Goal: Information Seeking & Learning: Check status

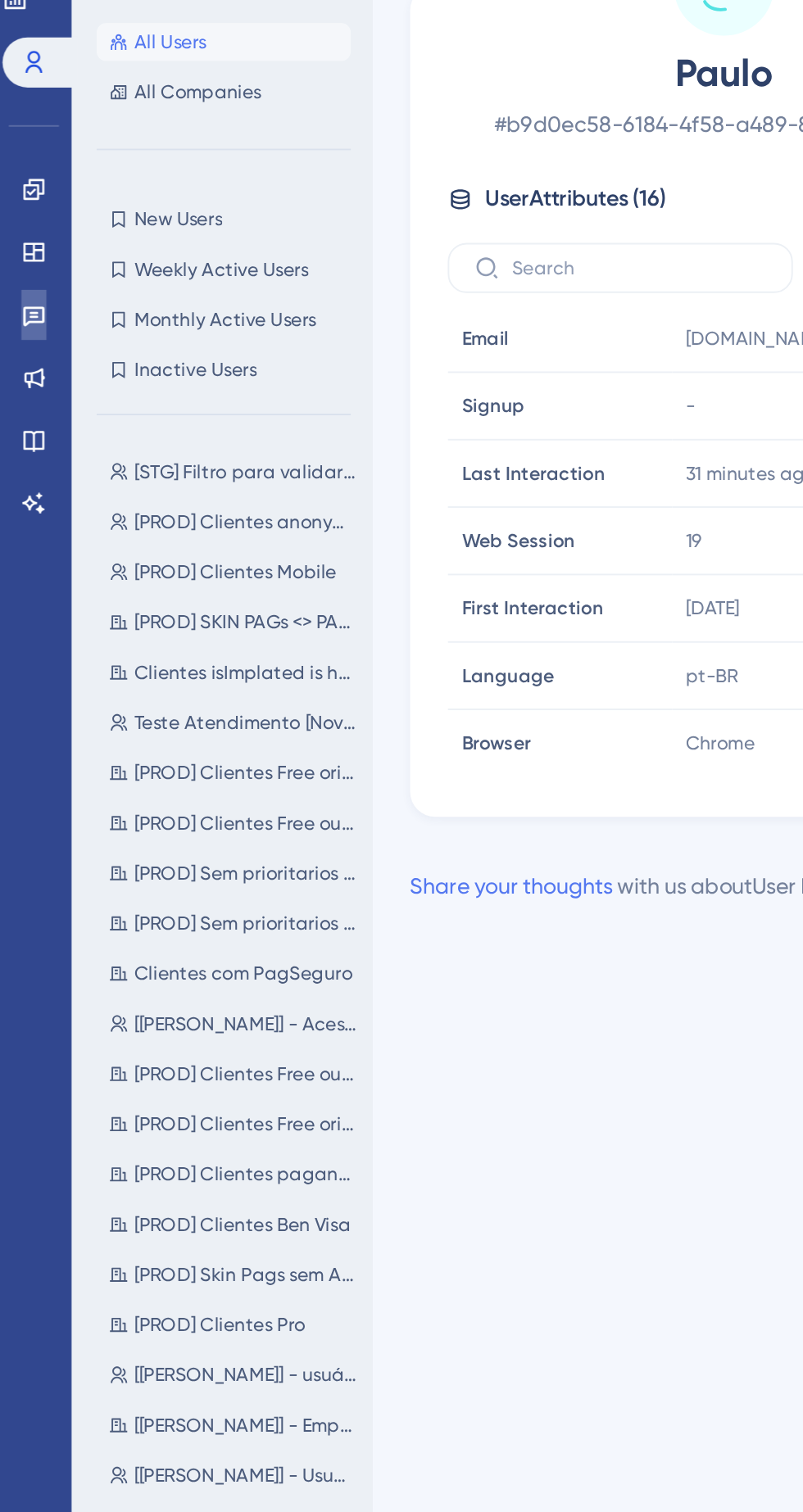
click at [16, 267] on icon at bounding box center [19, 266] width 11 height 11
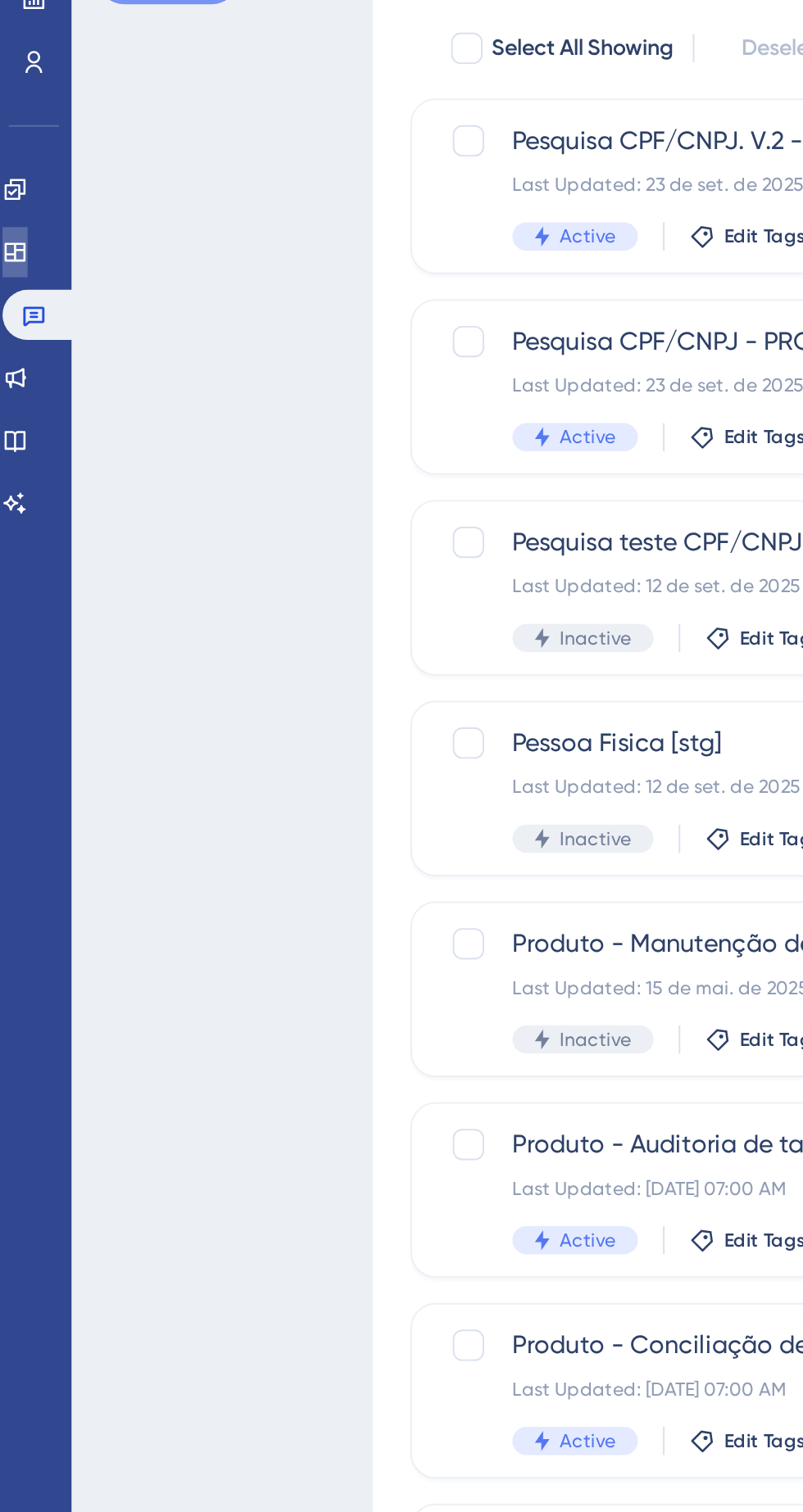
click at [17, 233] on icon at bounding box center [10, 230] width 13 height 13
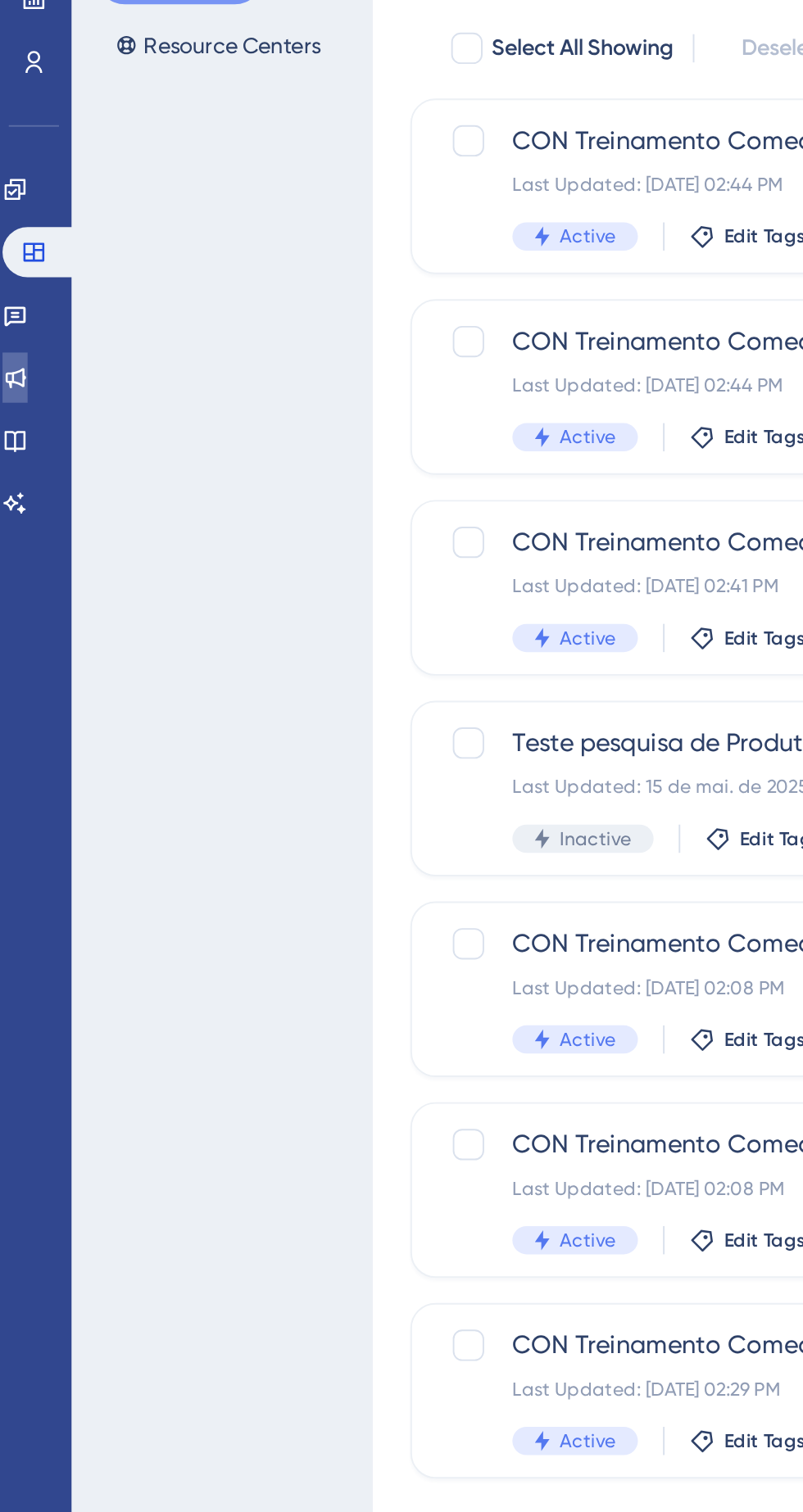
click at [17, 287] on link at bounding box center [10, 296] width 13 height 26
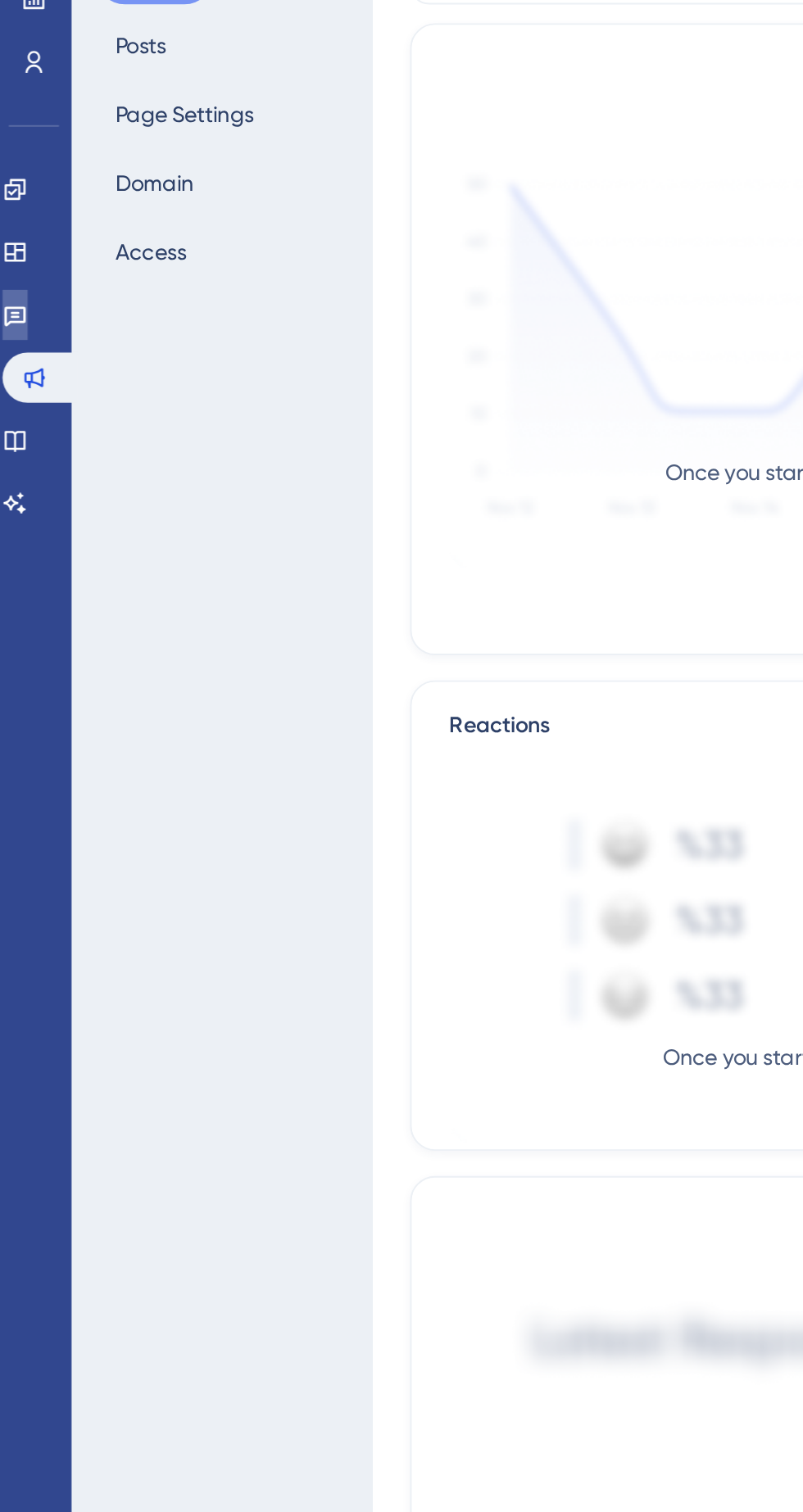
click at [17, 261] on icon at bounding box center [10, 264] width 13 height 13
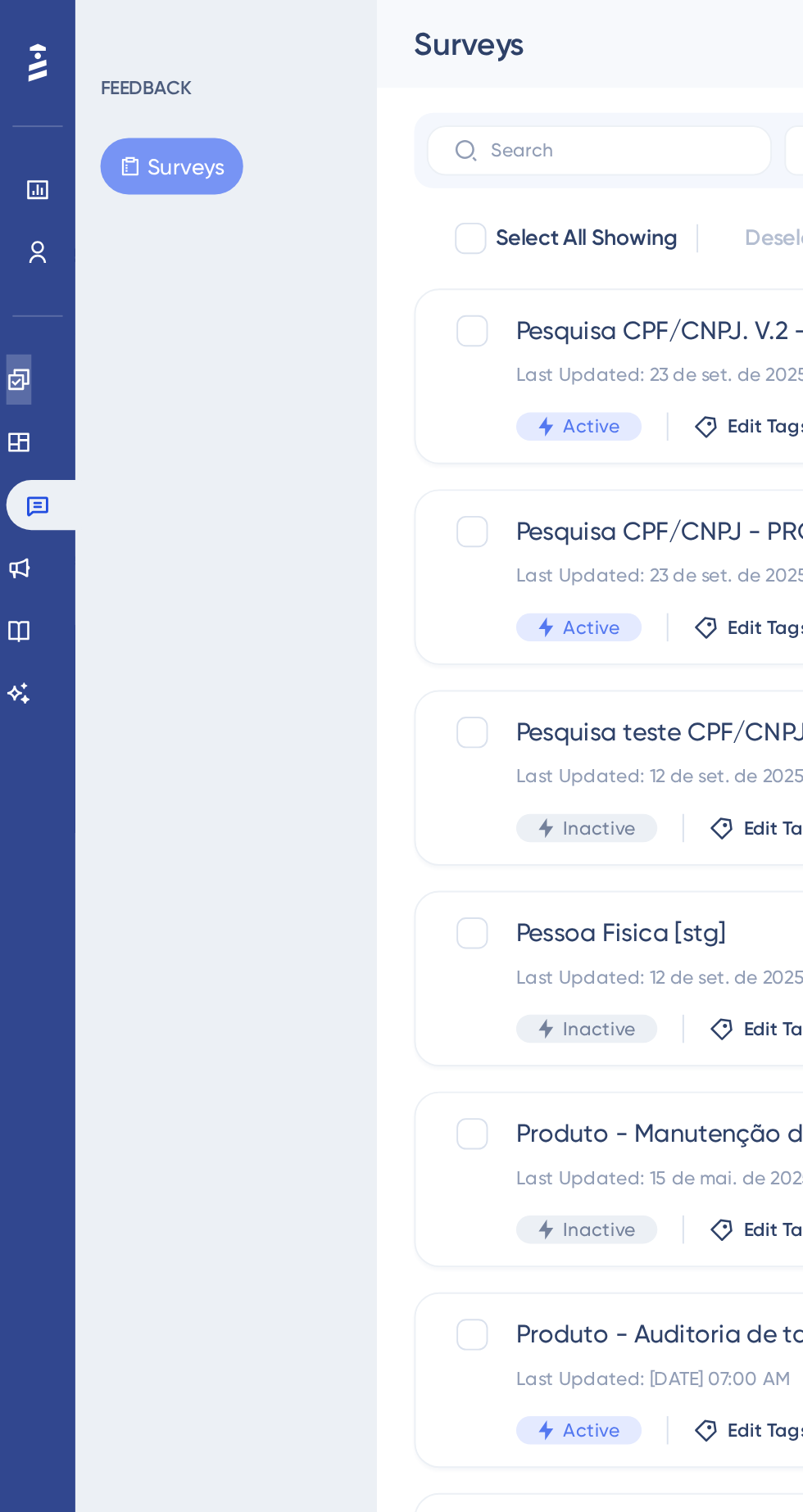
click at [17, 193] on icon at bounding box center [10, 198] width 13 height 13
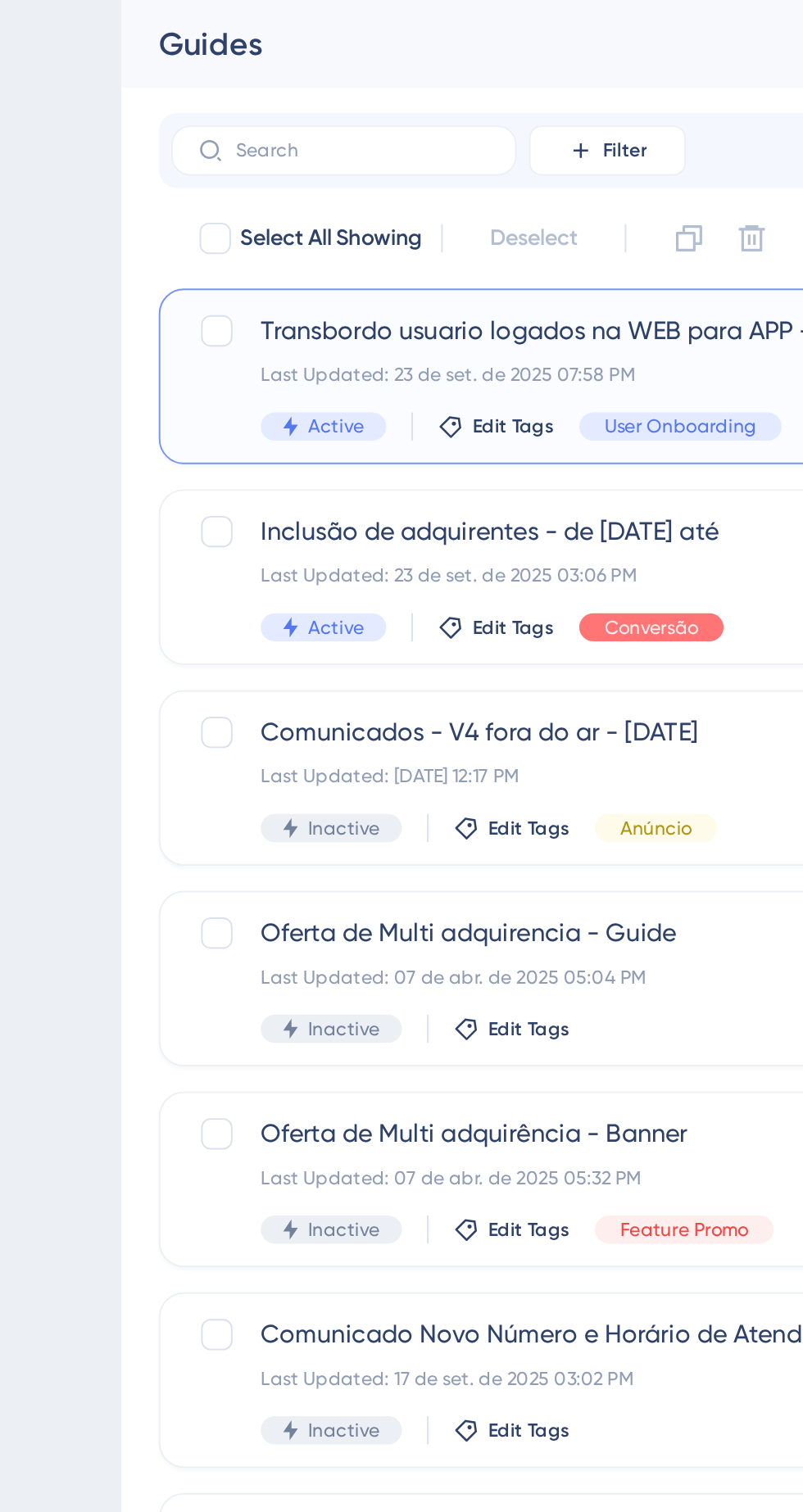
click at [397, 172] on span "Transbordo usuario logados na WEB para APP - de [DATE] até" at bounding box center [450, 172] width 362 height 19
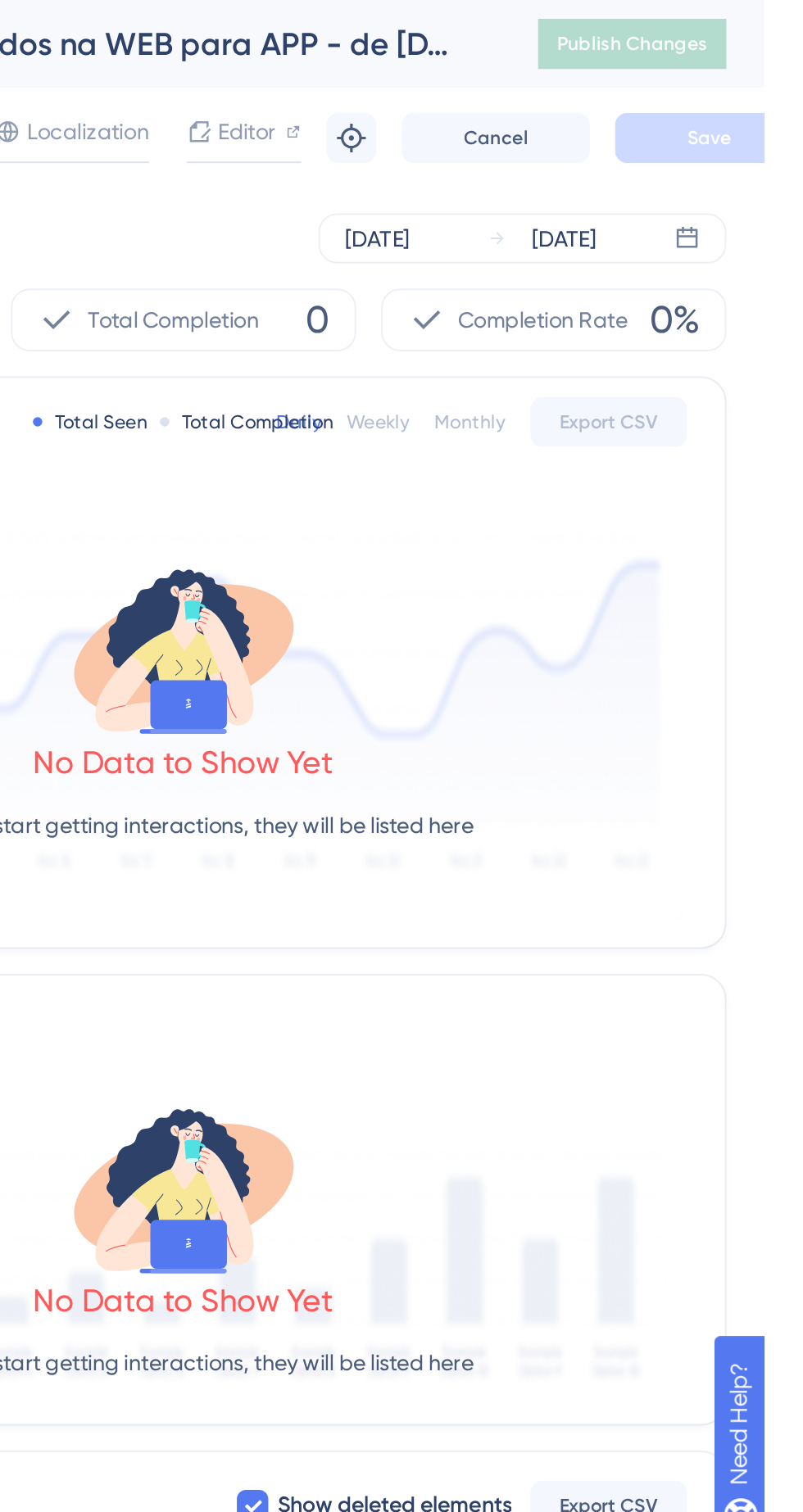
click at [660, 222] on div "Monthly" at bounding box center [649, 220] width 37 height 13
click at [714, 121] on div "[DATE]" at bounding box center [698, 124] width 33 height 19
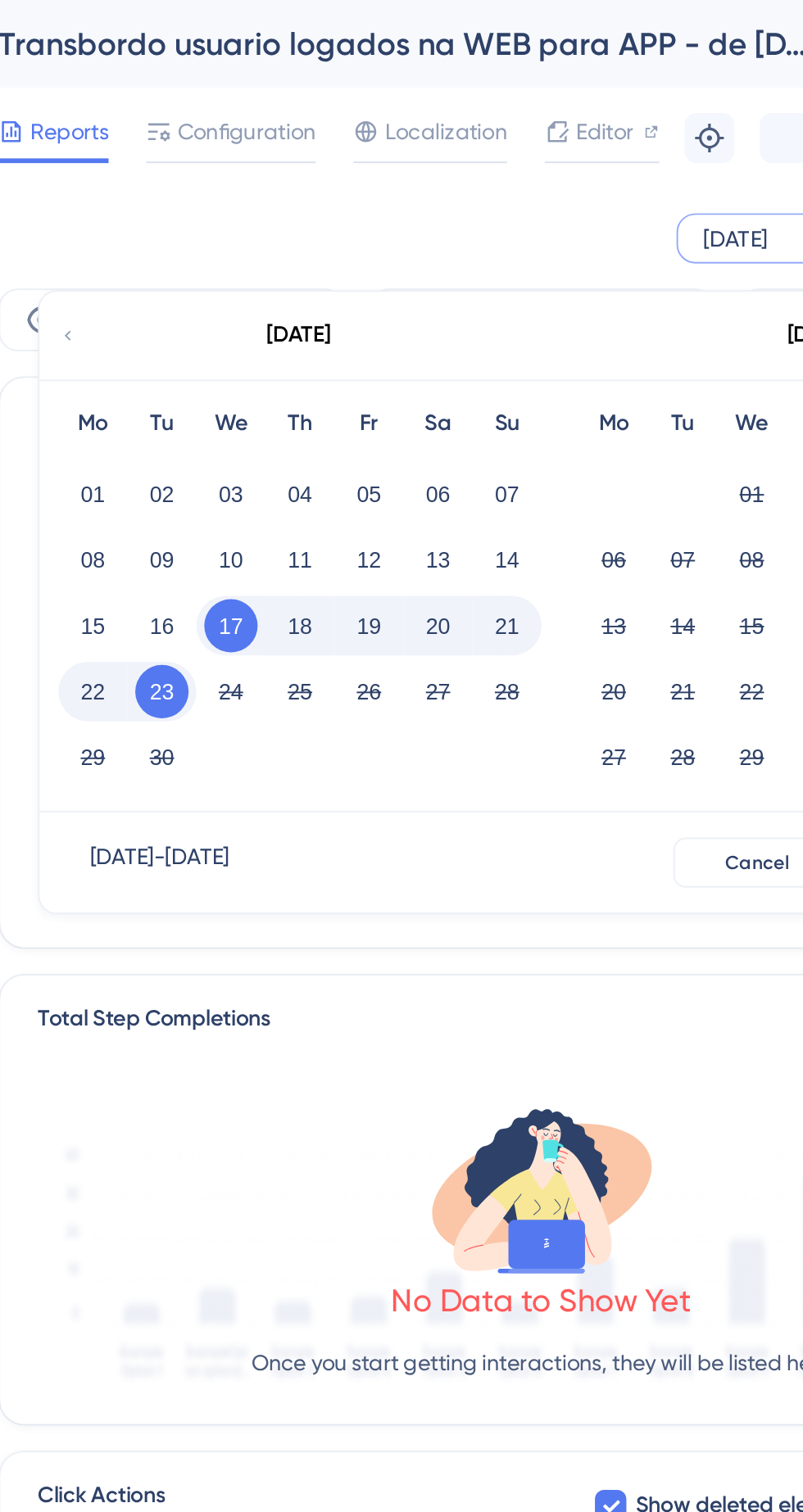
click at [309, 359] on button "23" at bounding box center [301, 361] width 28 height 28
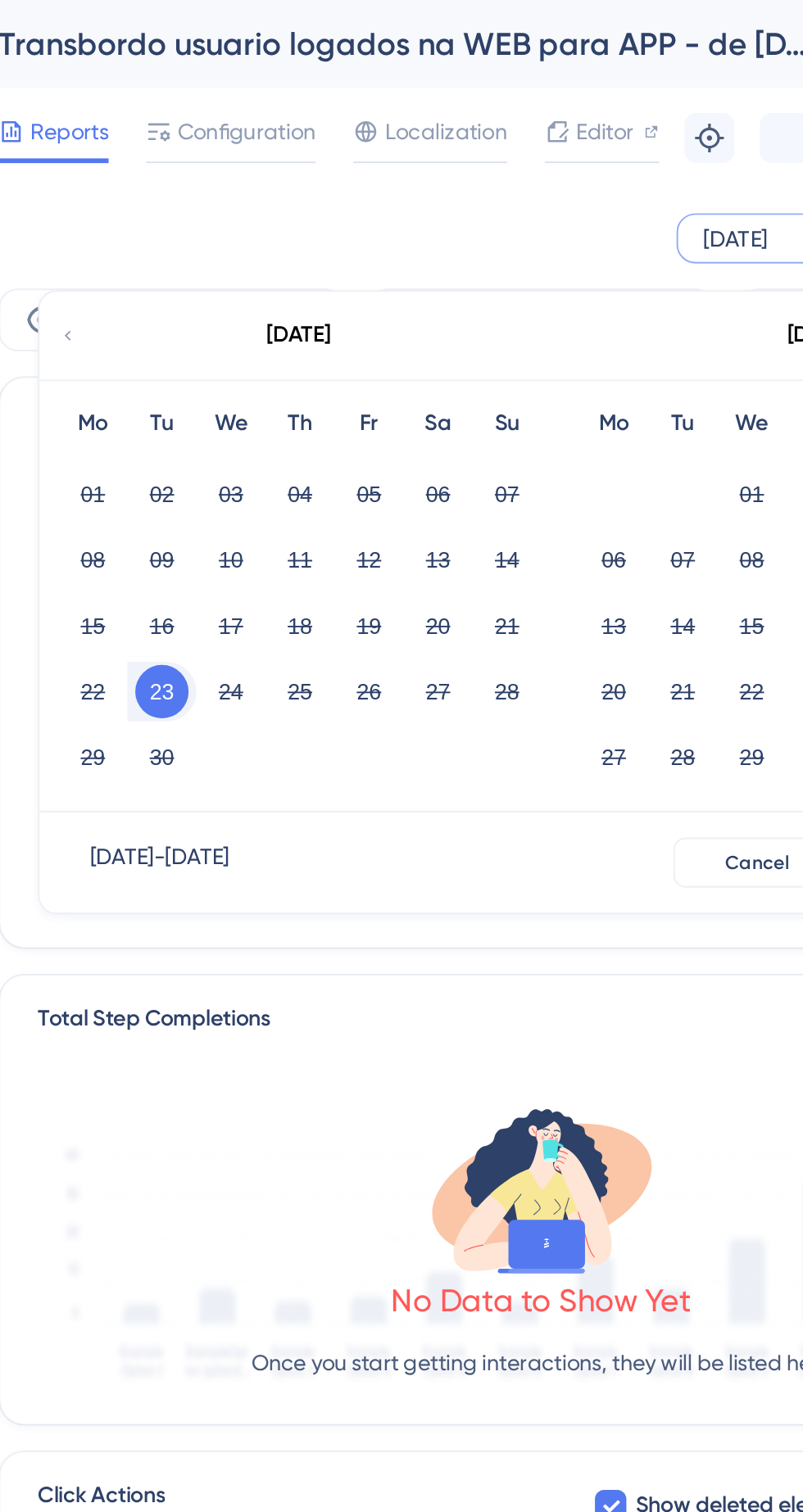
click at [304, 359] on button "23" at bounding box center [301, 361] width 28 height 28
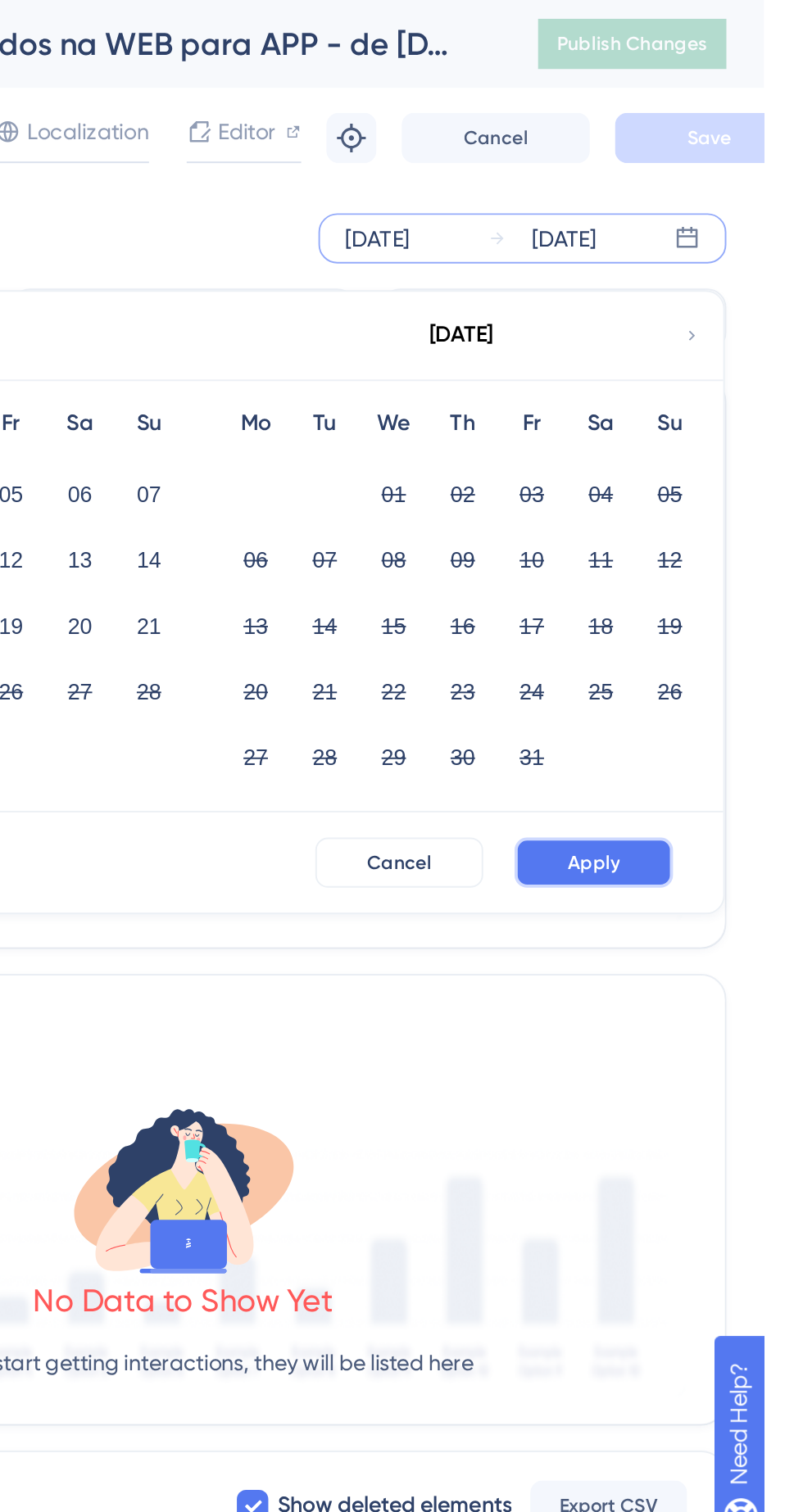
click at [744, 457] on button "Apply" at bounding box center [714, 450] width 83 height 26
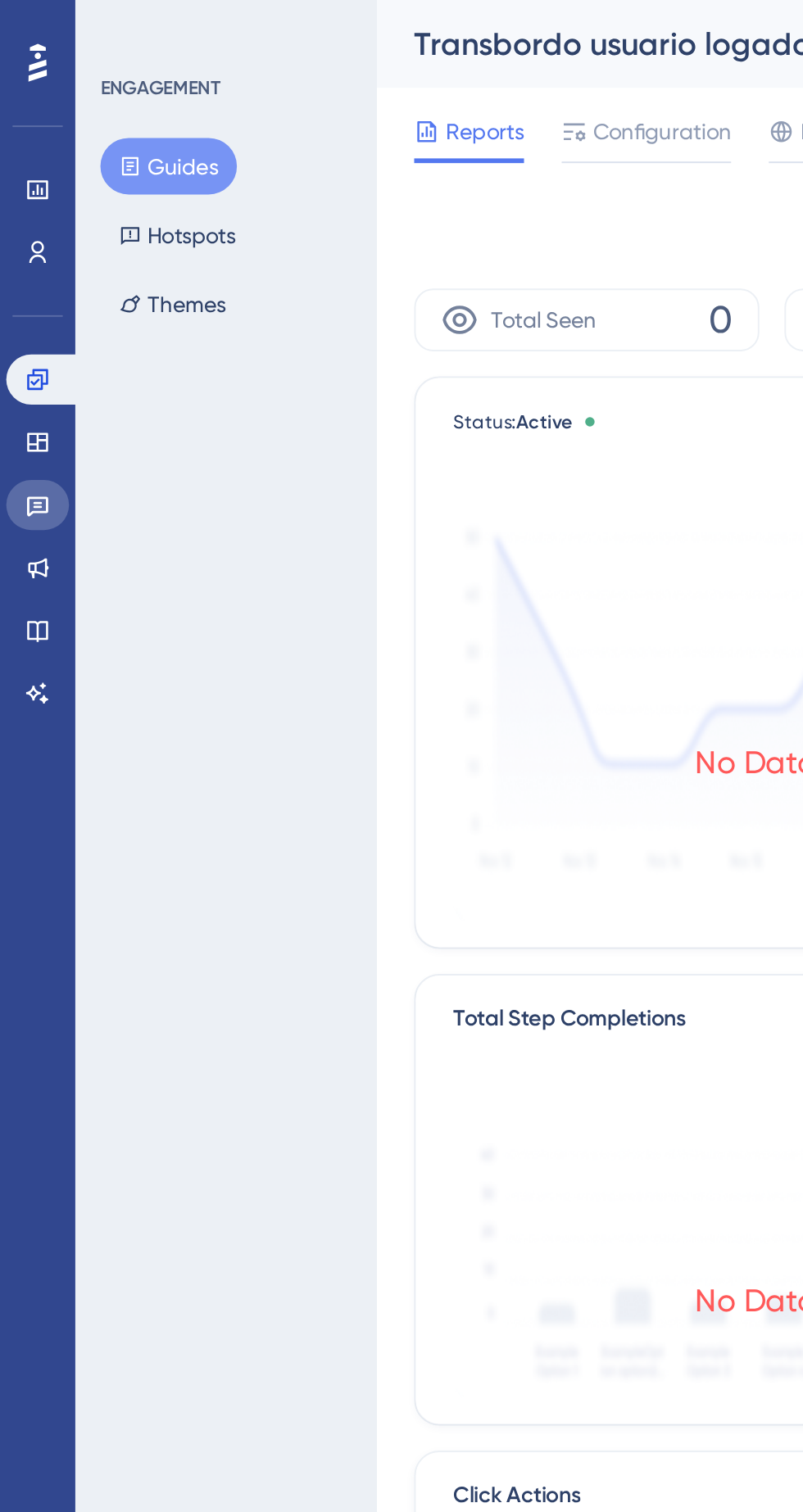
click at [23, 260] on icon at bounding box center [19, 266] width 11 height 11
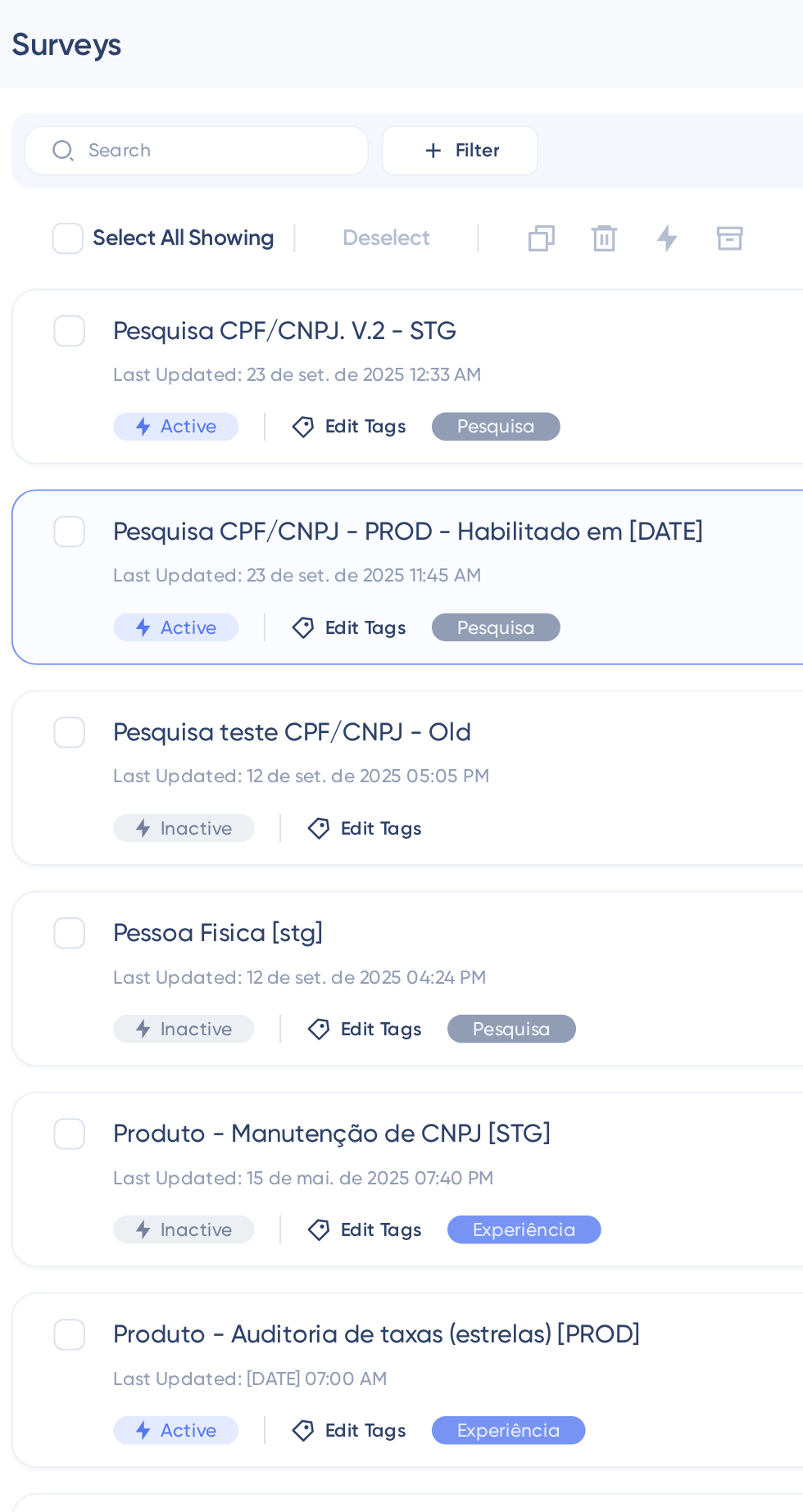
click at [421, 279] on span "Pesquisa CPF/CNPJ - PROD - Habilitado em 23/09/25" at bounding box center [433, 277] width 329 height 19
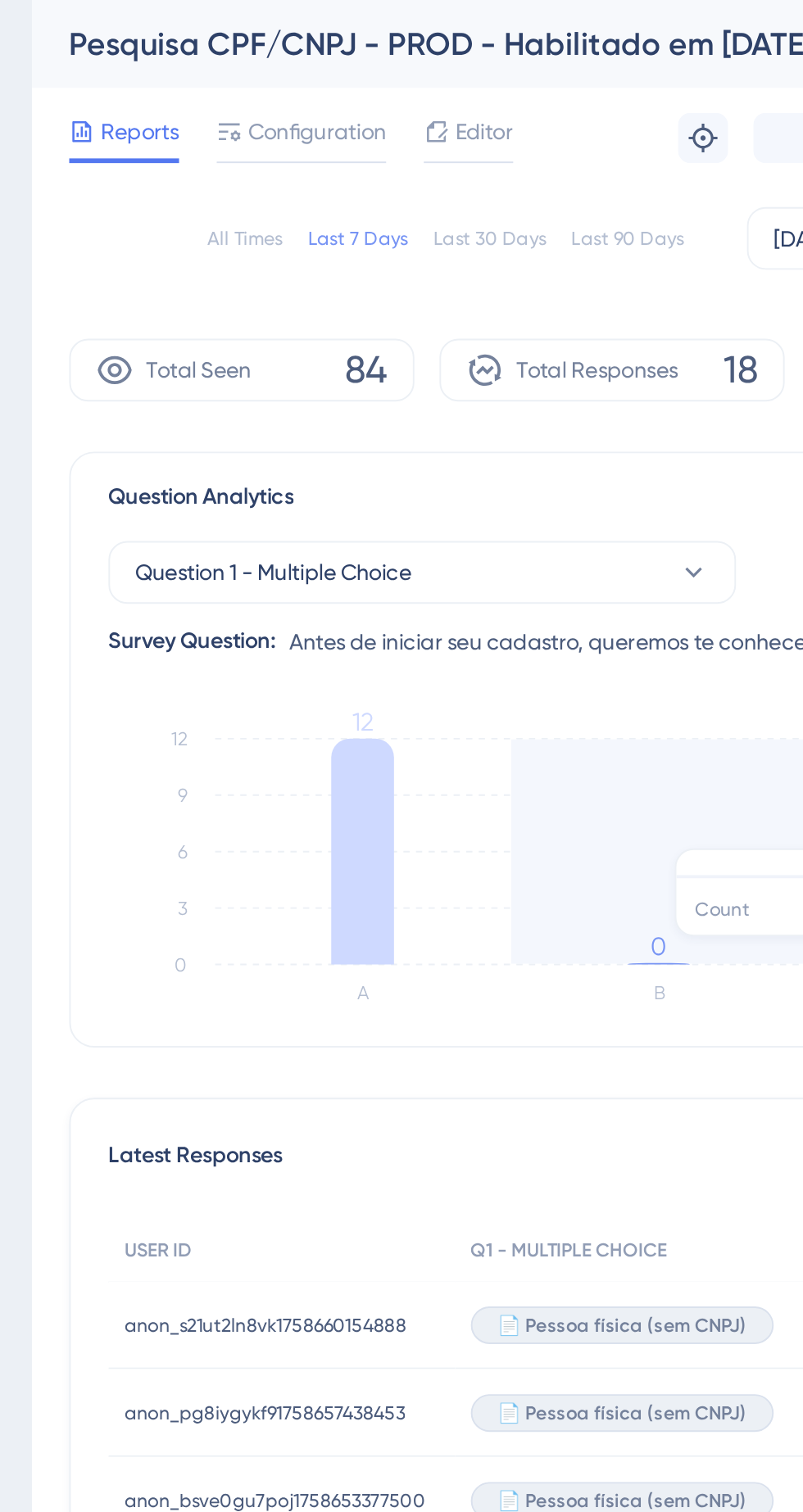
click at [334, 74] on span "Configuration" at bounding box center [346, 68] width 72 height 19
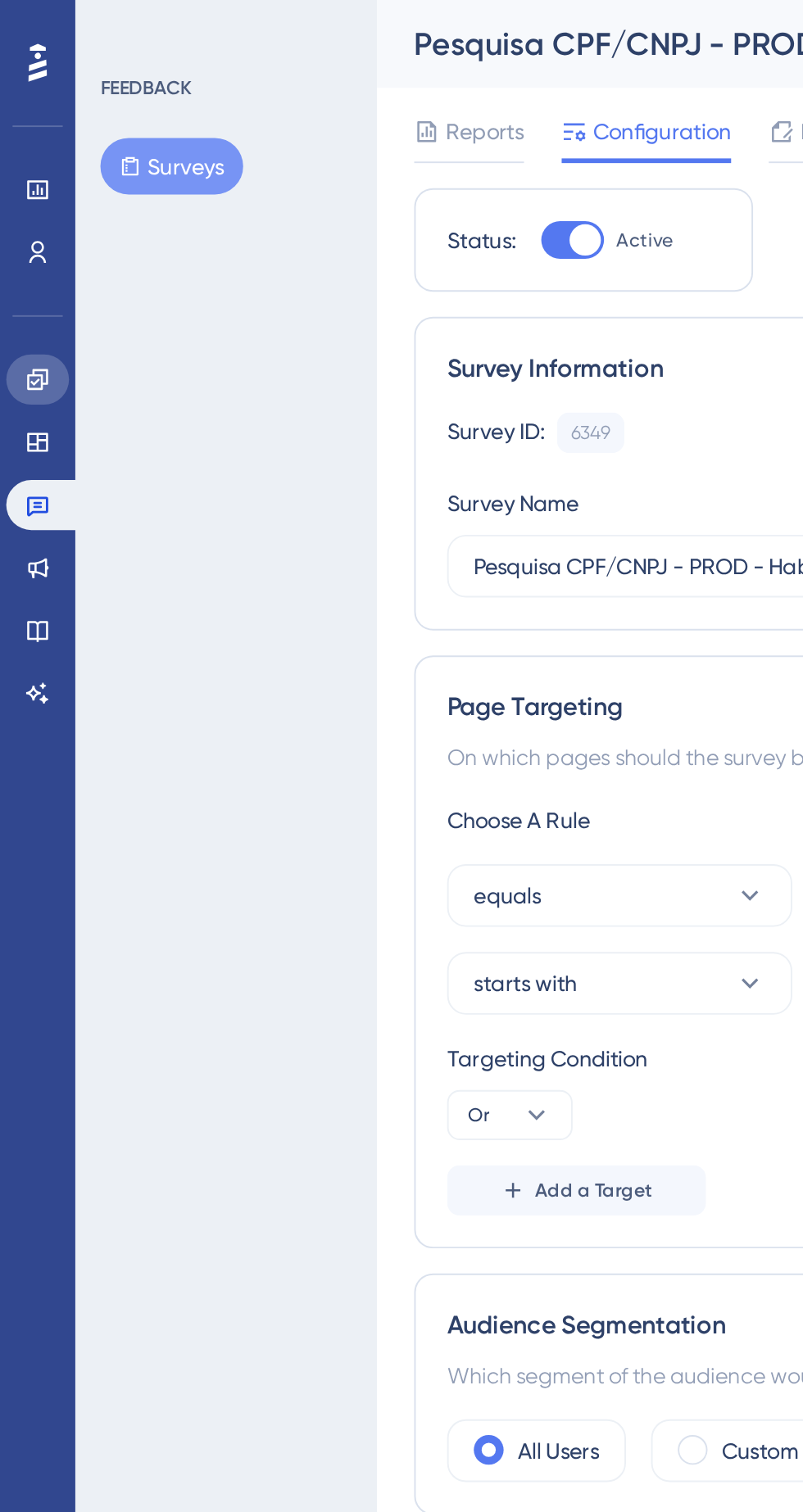
click at [26, 193] on link at bounding box center [20, 198] width 33 height 26
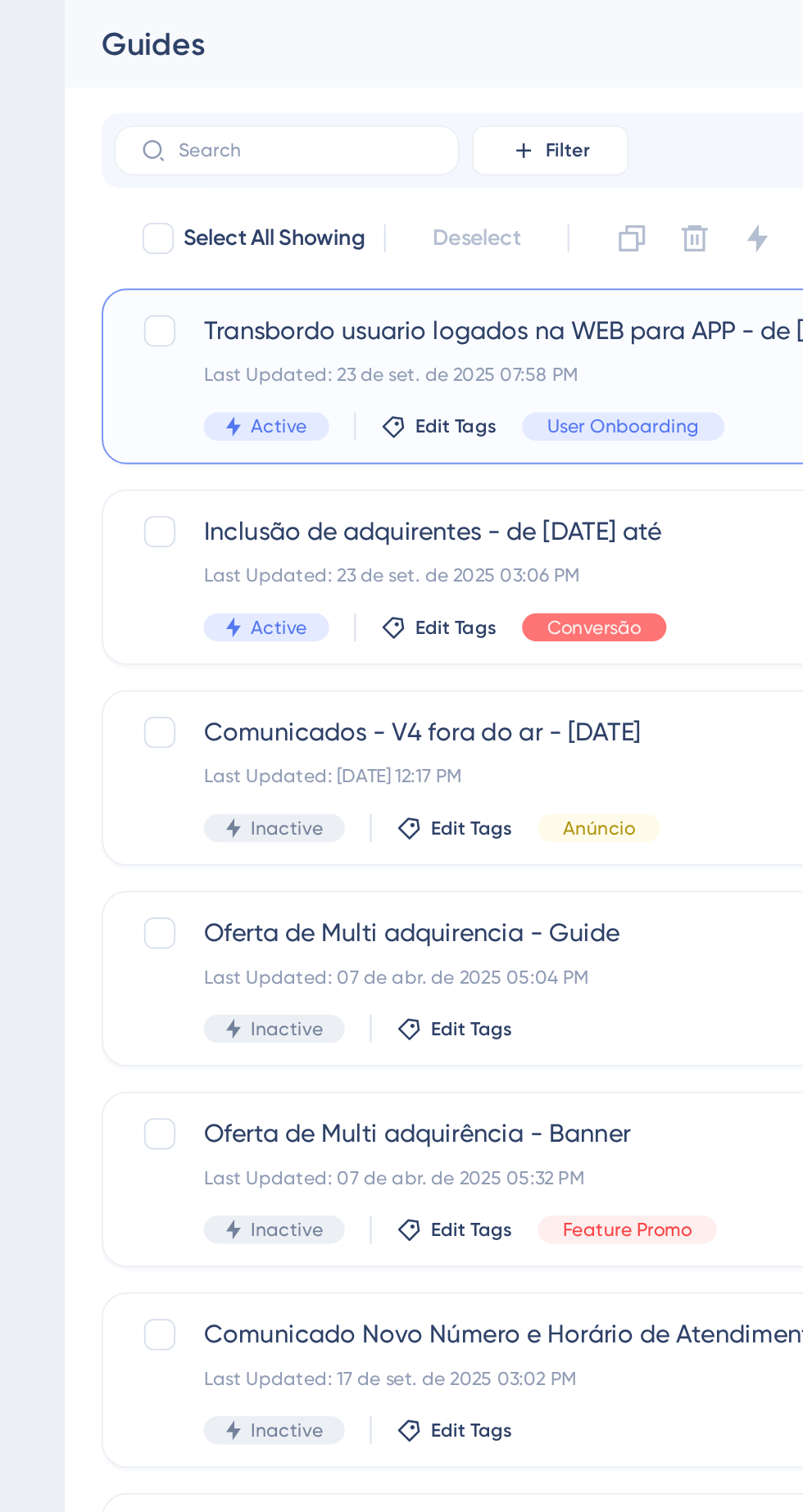
click at [441, 173] on span "Transbordo usuario logados na WEB para APP - de [DATE] até" at bounding box center [450, 172] width 362 height 19
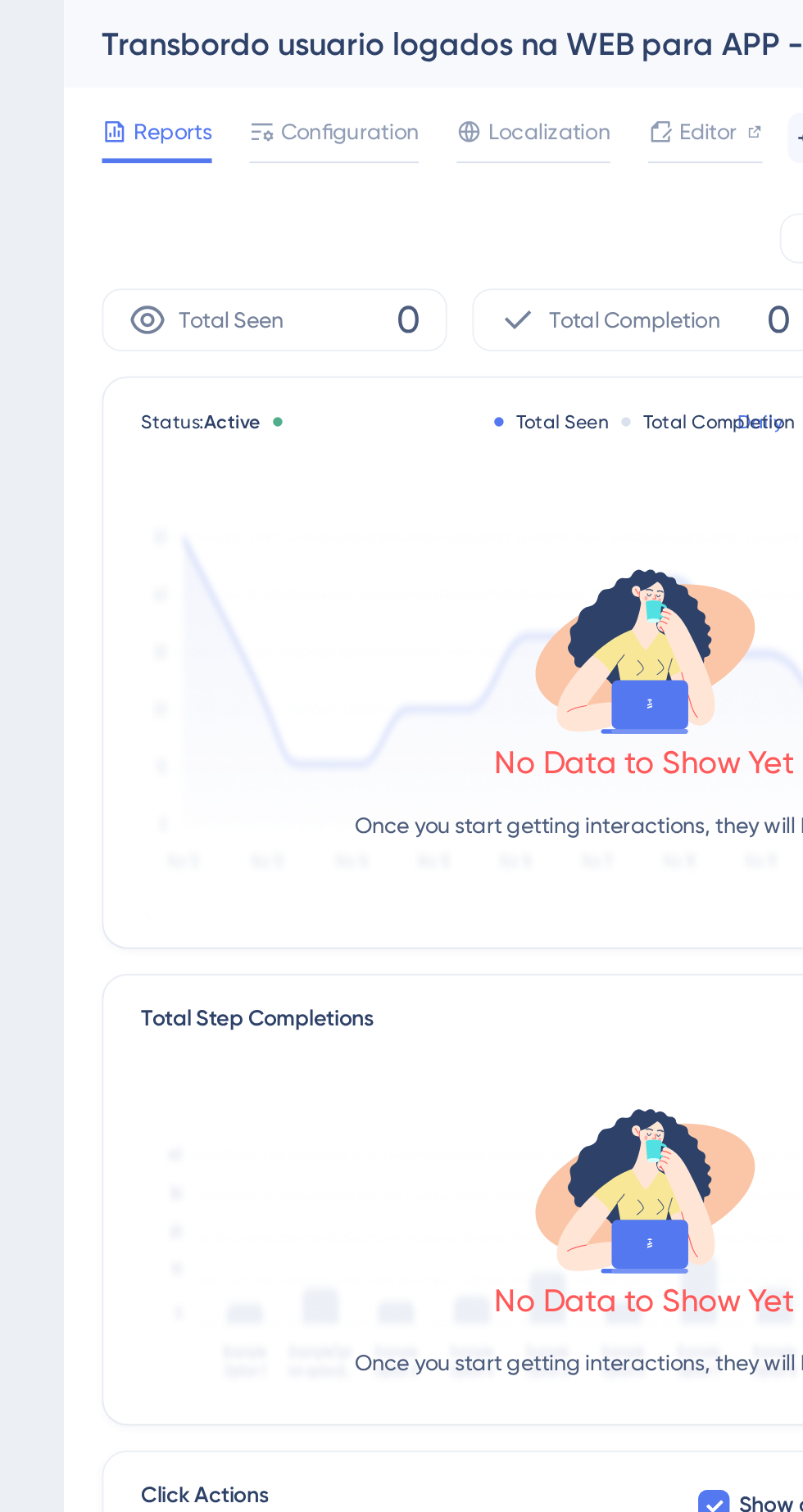
click at [339, 65] on span "Configuration" at bounding box center [346, 68] width 72 height 19
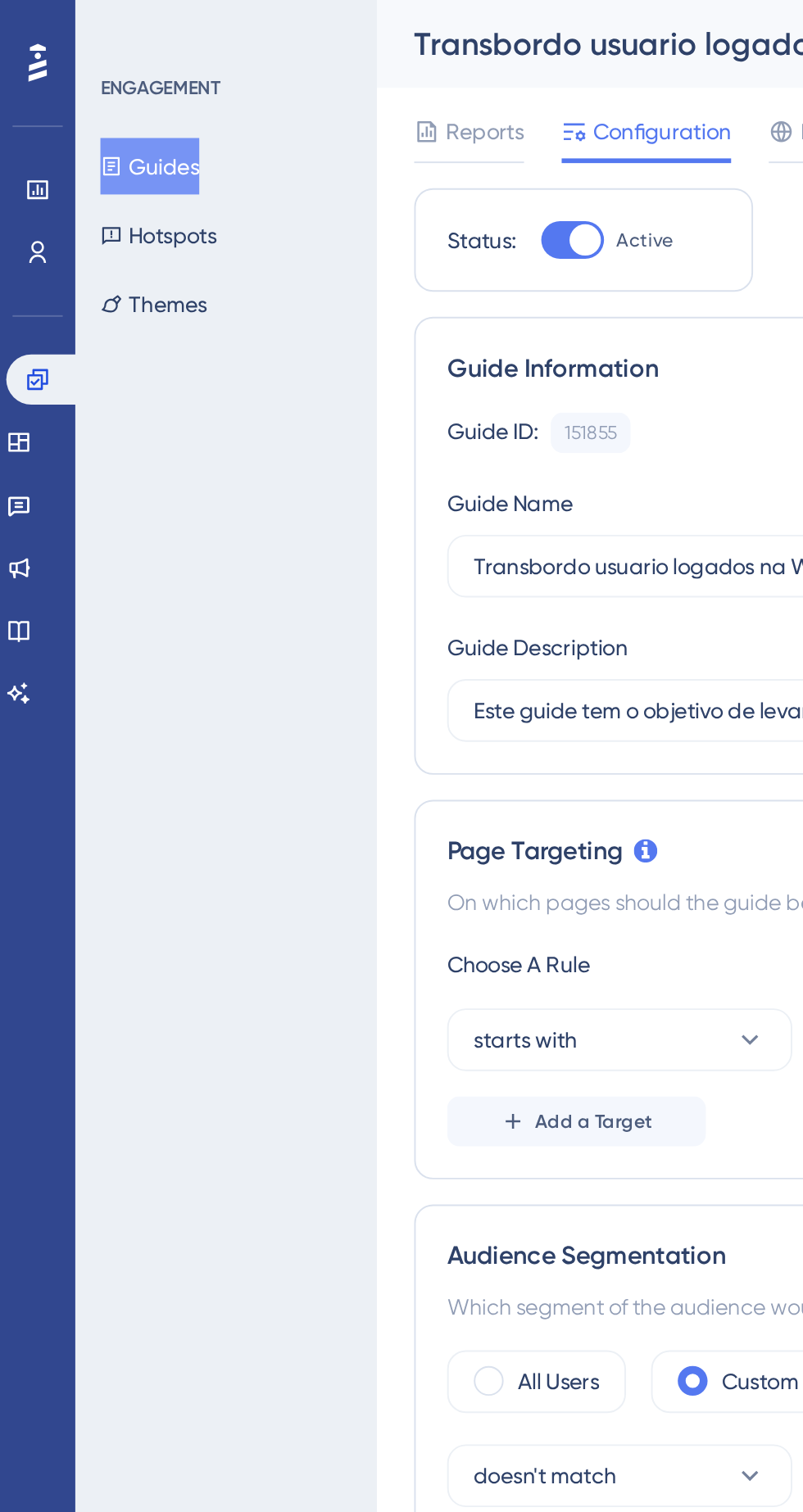
click at [97, 84] on button "Guides" at bounding box center [78, 87] width 52 height 30
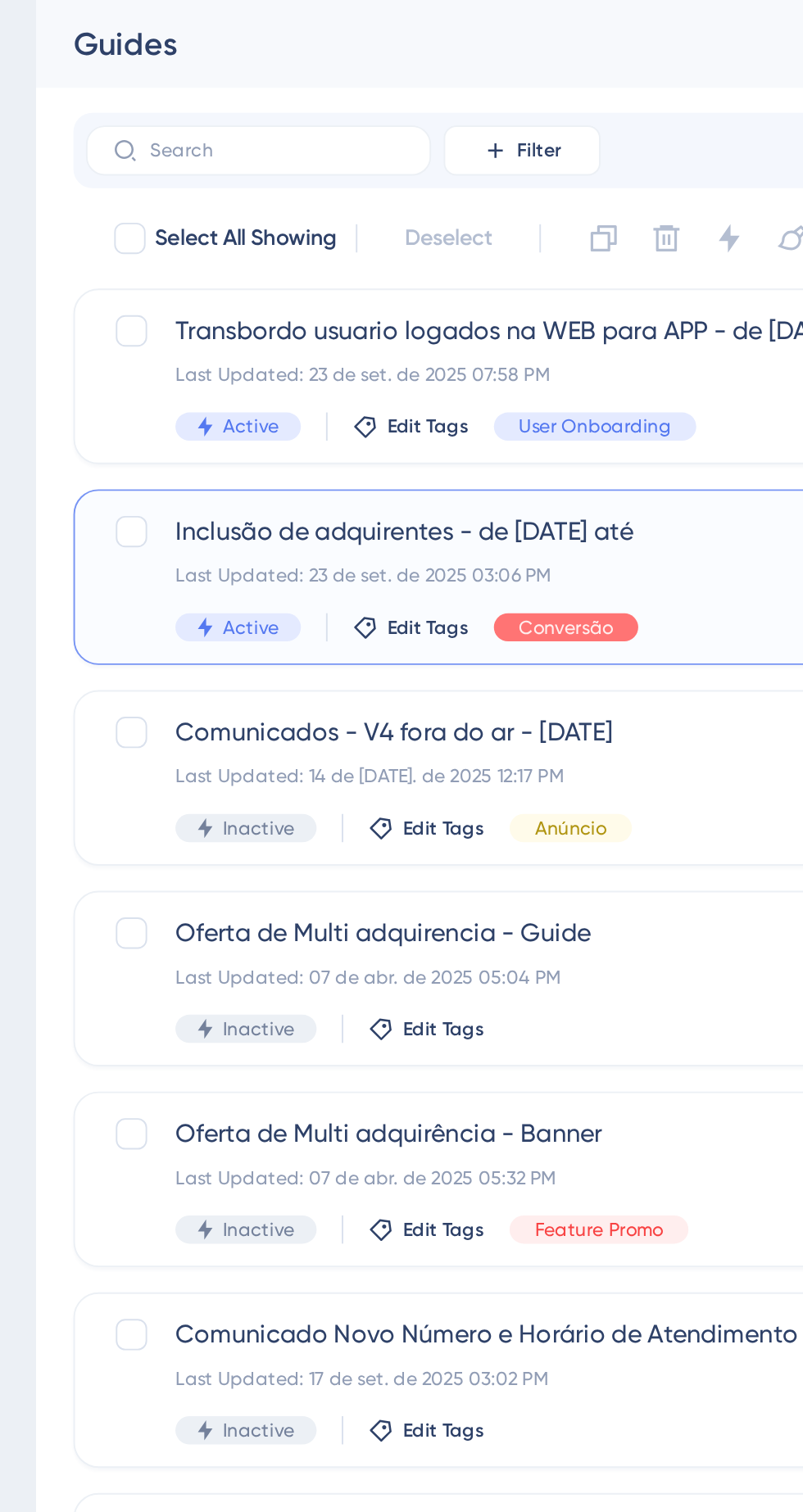
click at [403, 292] on div "Inclusão de adquirentes - de 20/08/2025 até Last Updated: 23 de set. de 2025 03…" at bounding box center [433, 301] width 329 height 67
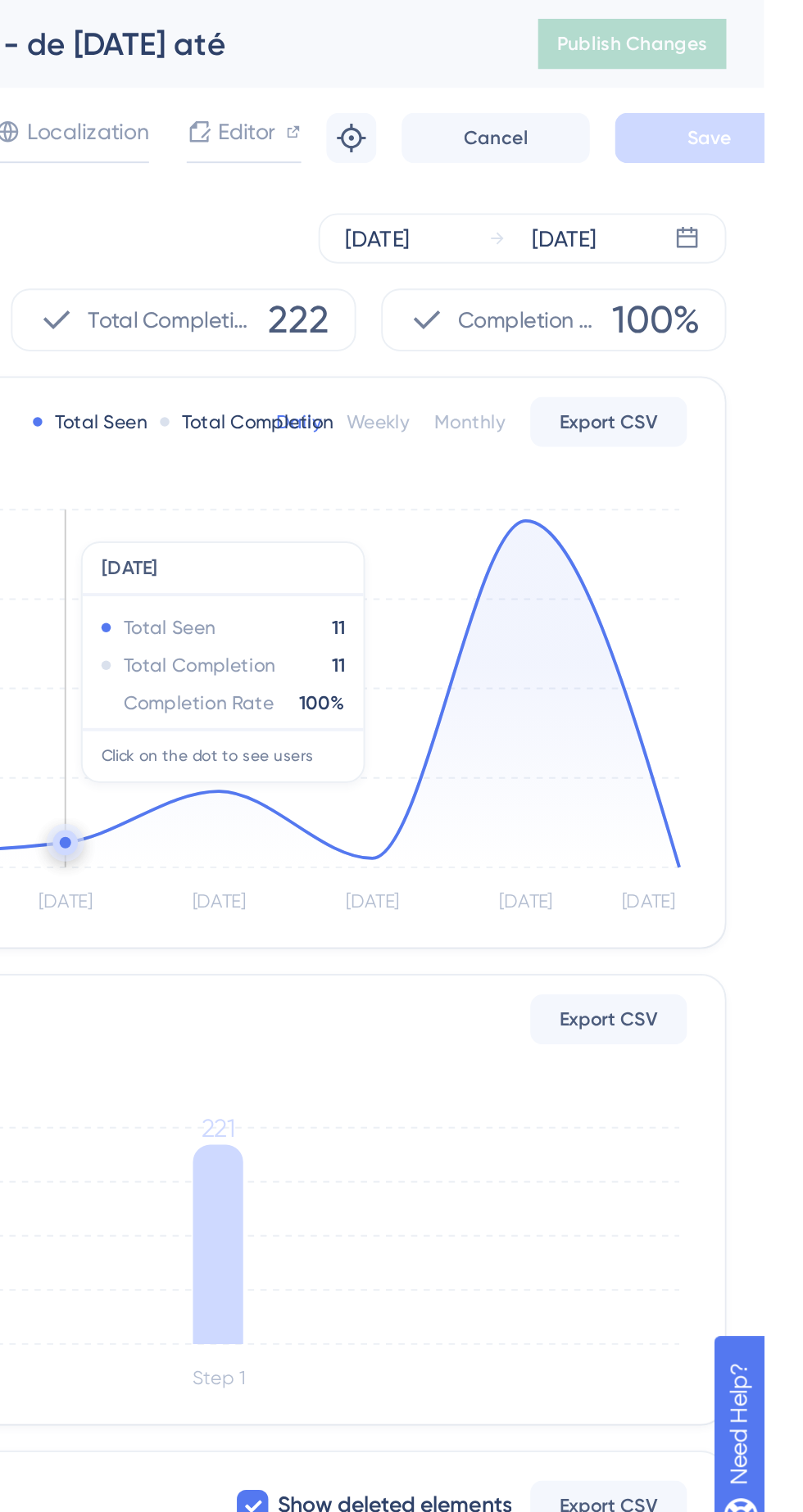
click at [761, 455] on icon "Sep 17 Sep 18 Sep 19 Sep 20 Sep 21 Sep 22 Sep 23 0 40 80 120 160" at bounding box center [500, 372] width 525 height 219
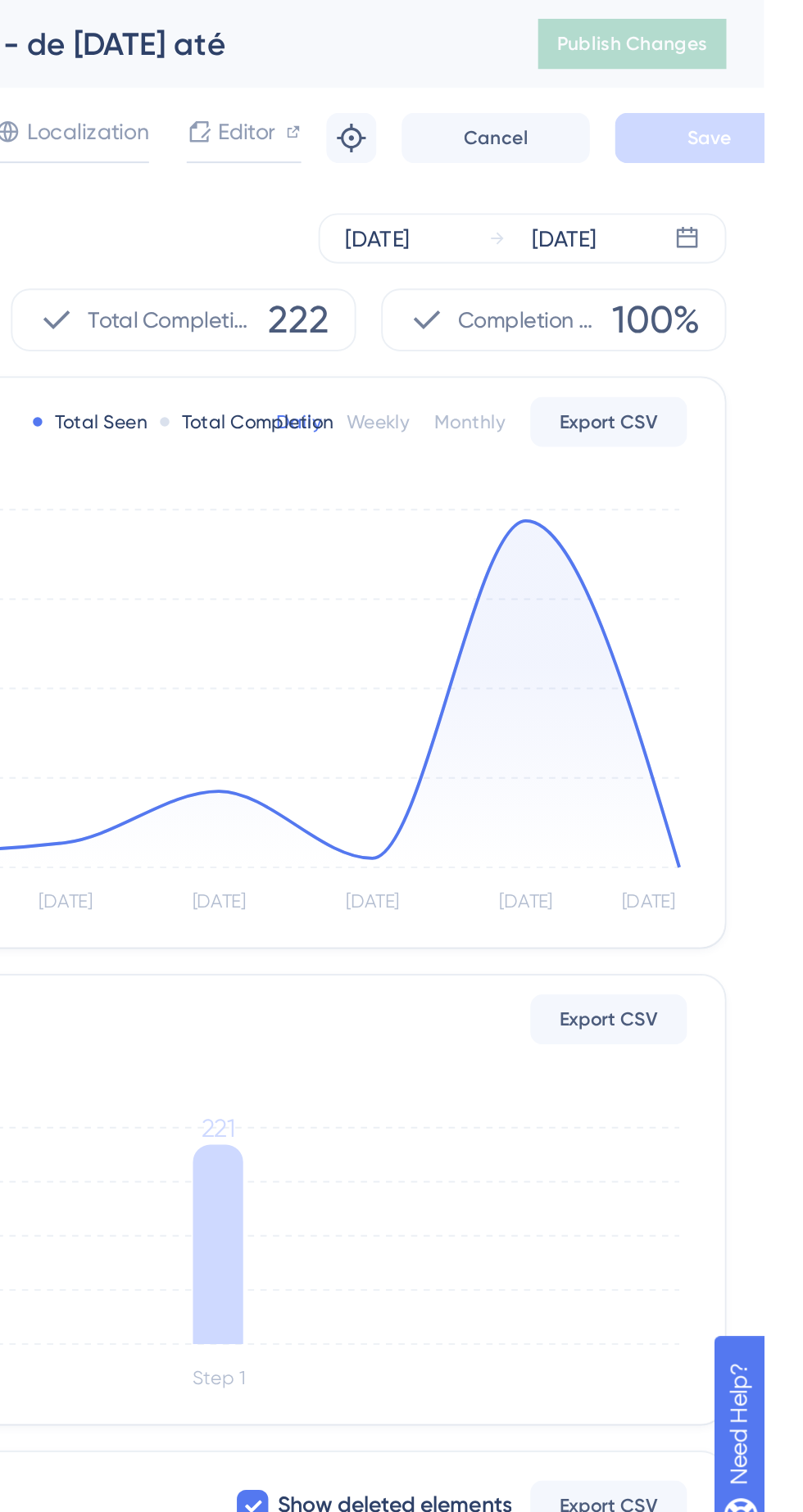
click at [773, 447] on div "Status: Active Total Seen Total Completion Daily Weekly Monthly Export CSV Sep …" at bounding box center [499, 346] width 565 height 297
click at [760, 442] on icon "Sep 17 Sep 18 Sep 19 Sep 20 Sep 21 Sep 22 Sep 23 0 40 80 120 160" at bounding box center [500, 372] width 525 height 219
click at [765, 448] on div "Status: Active Total Seen Total Completion Daily Weekly Monthly Export CSV Sep …" at bounding box center [499, 346] width 565 height 297
click at [679, 289] on icon at bounding box center [517, 362] width 480 height 181
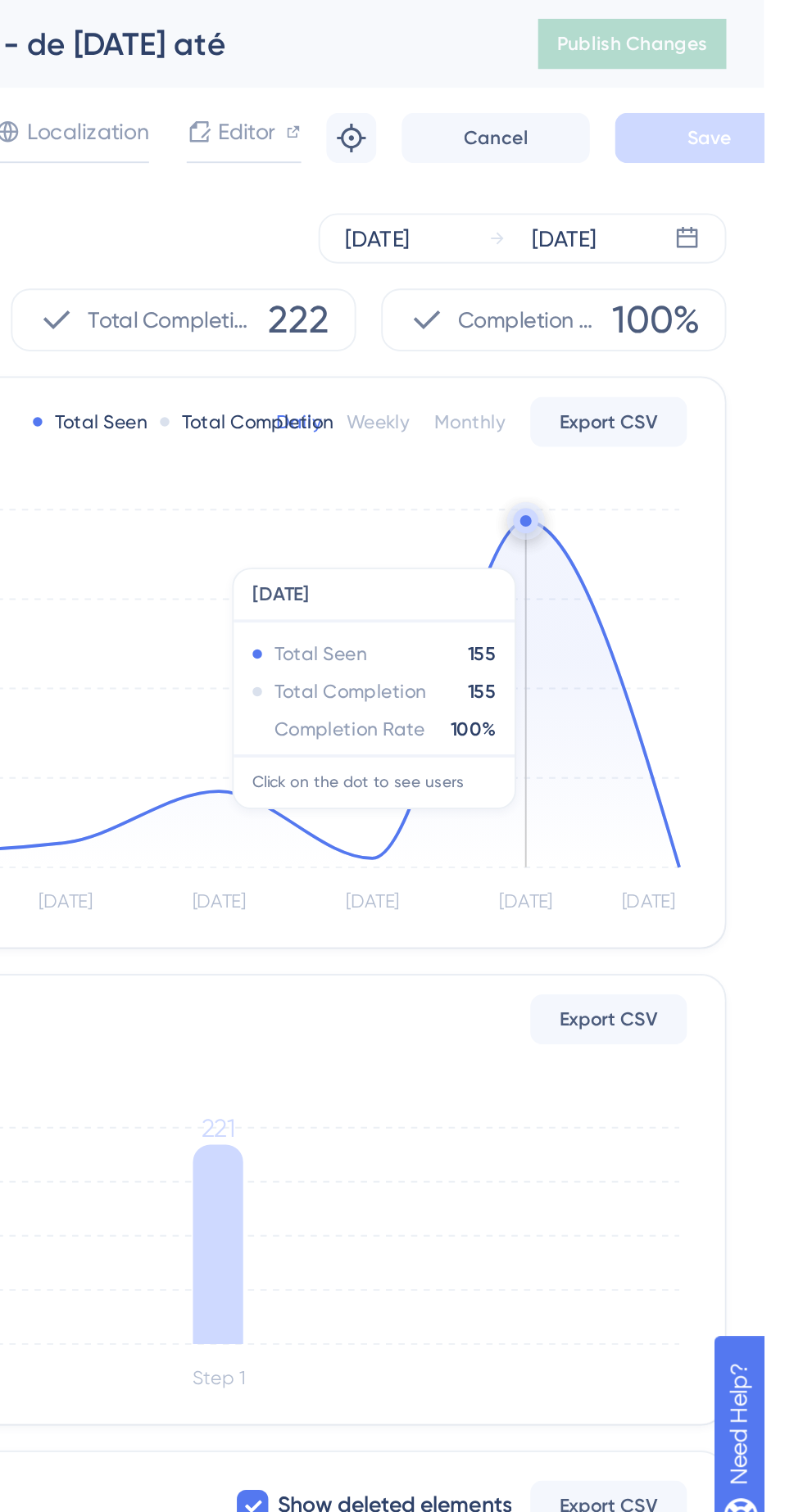
click at [679, 270] on circle at bounding box center [679, 271] width 6 height 6
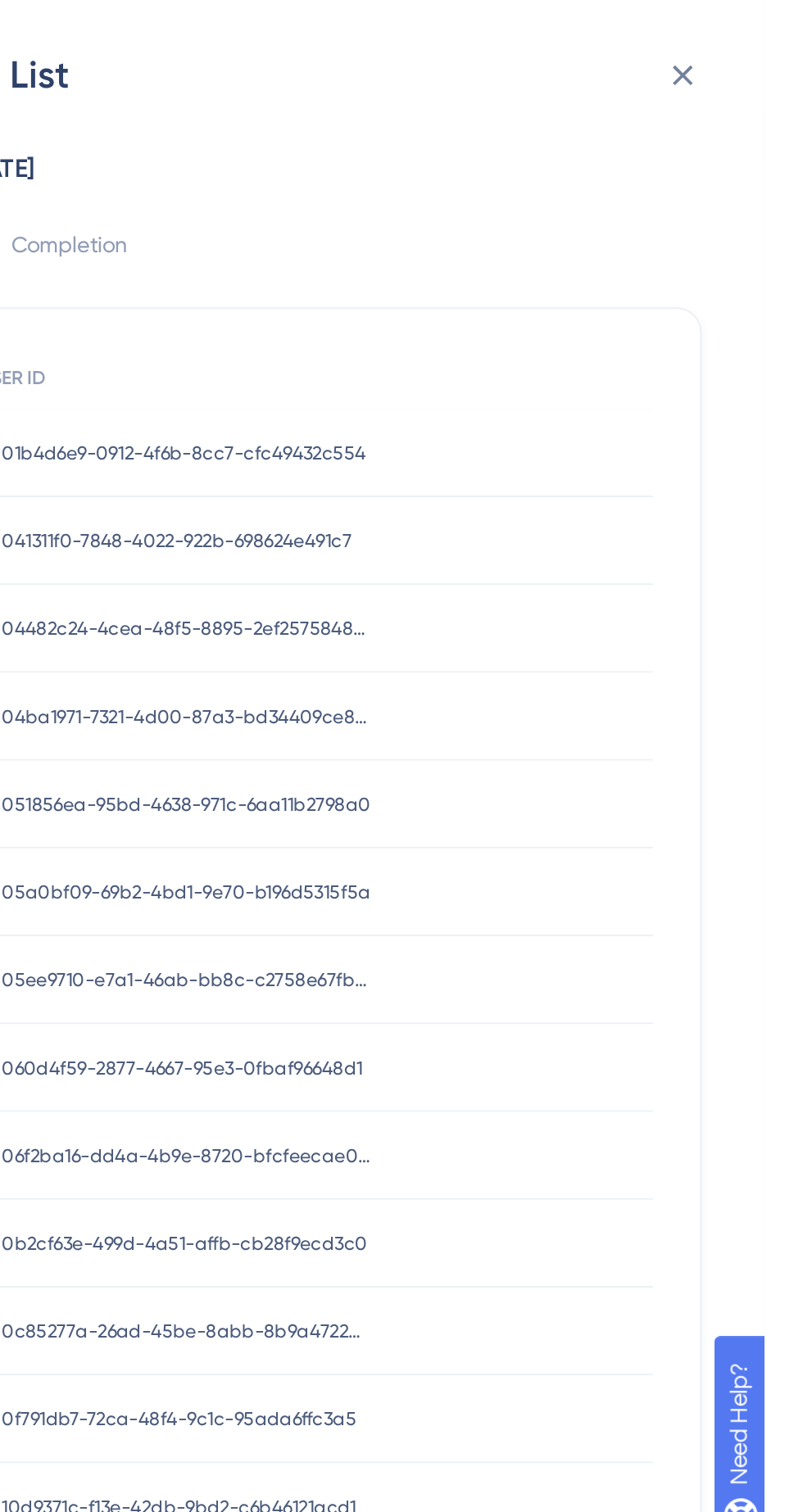
click at [770, 31] on icon at bounding box center [760, 39] width 19 height 19
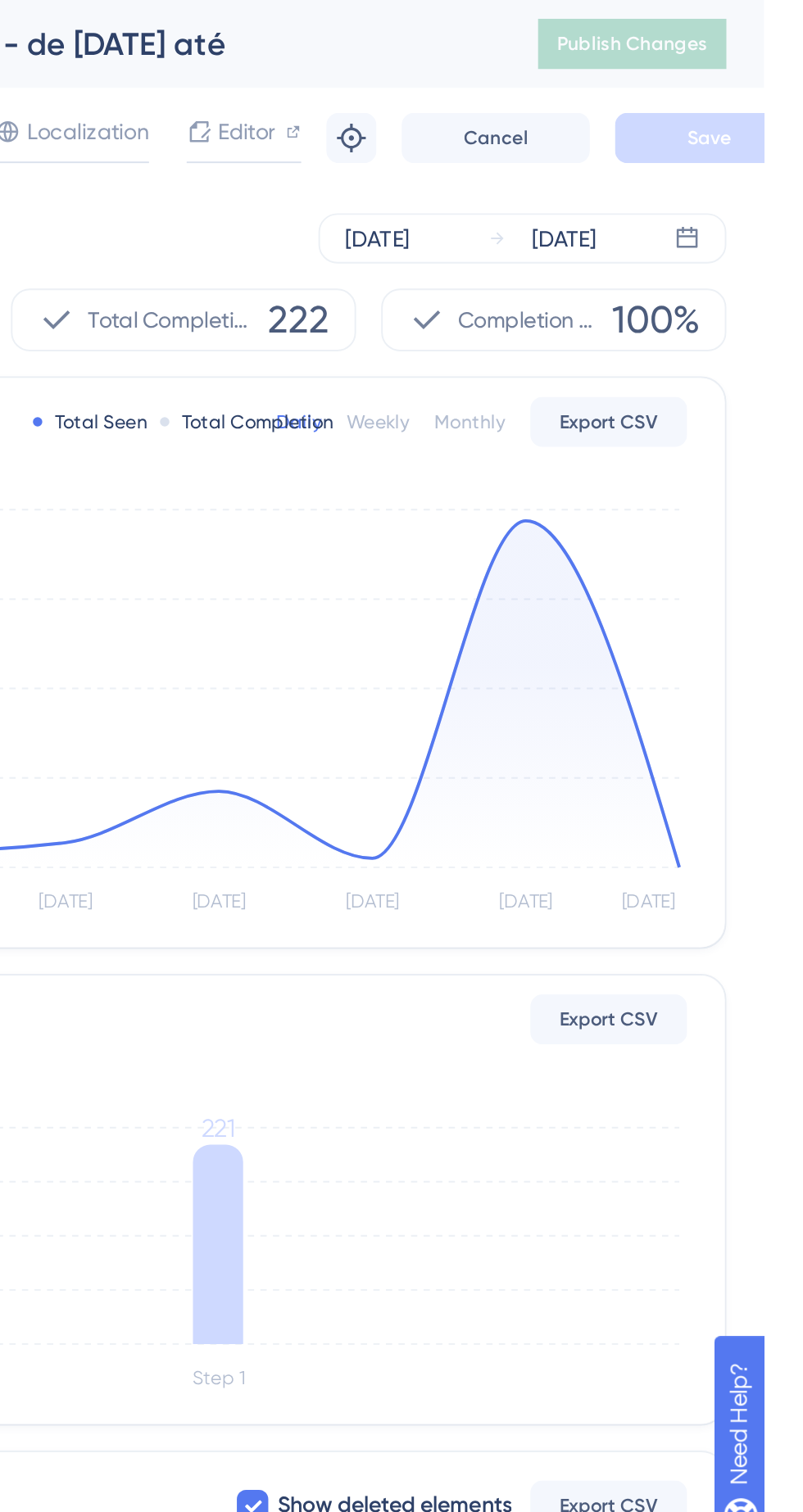
click at [683, 281] on icon at bounding box center [517, 362] width 480 height 181
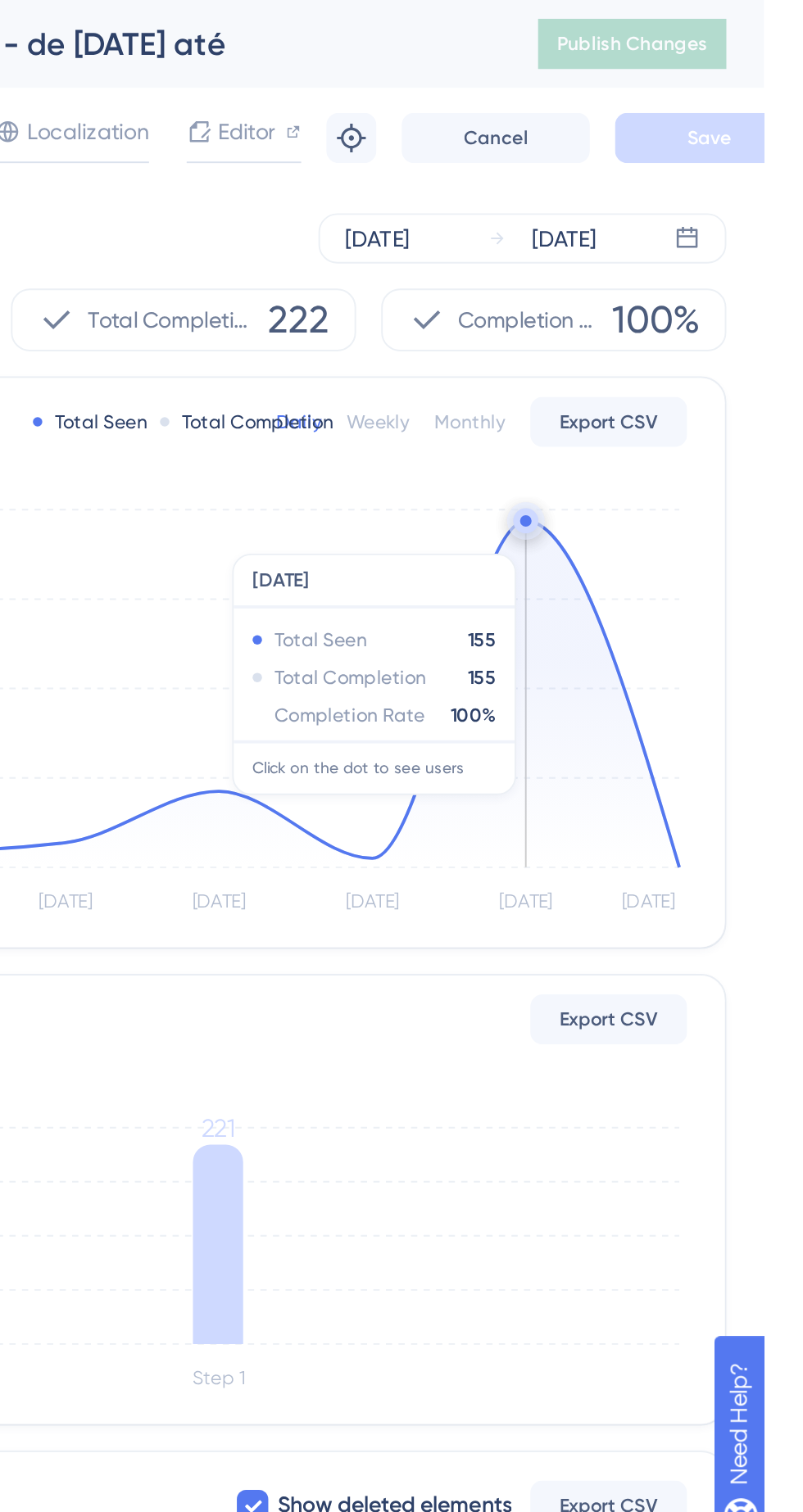
click at [765, 434] on div "Status: Active Total Seen Total Completion Daily Weekly Monthly Export CSV Sep …" at bounding box center [499, 346] width 565 height 297
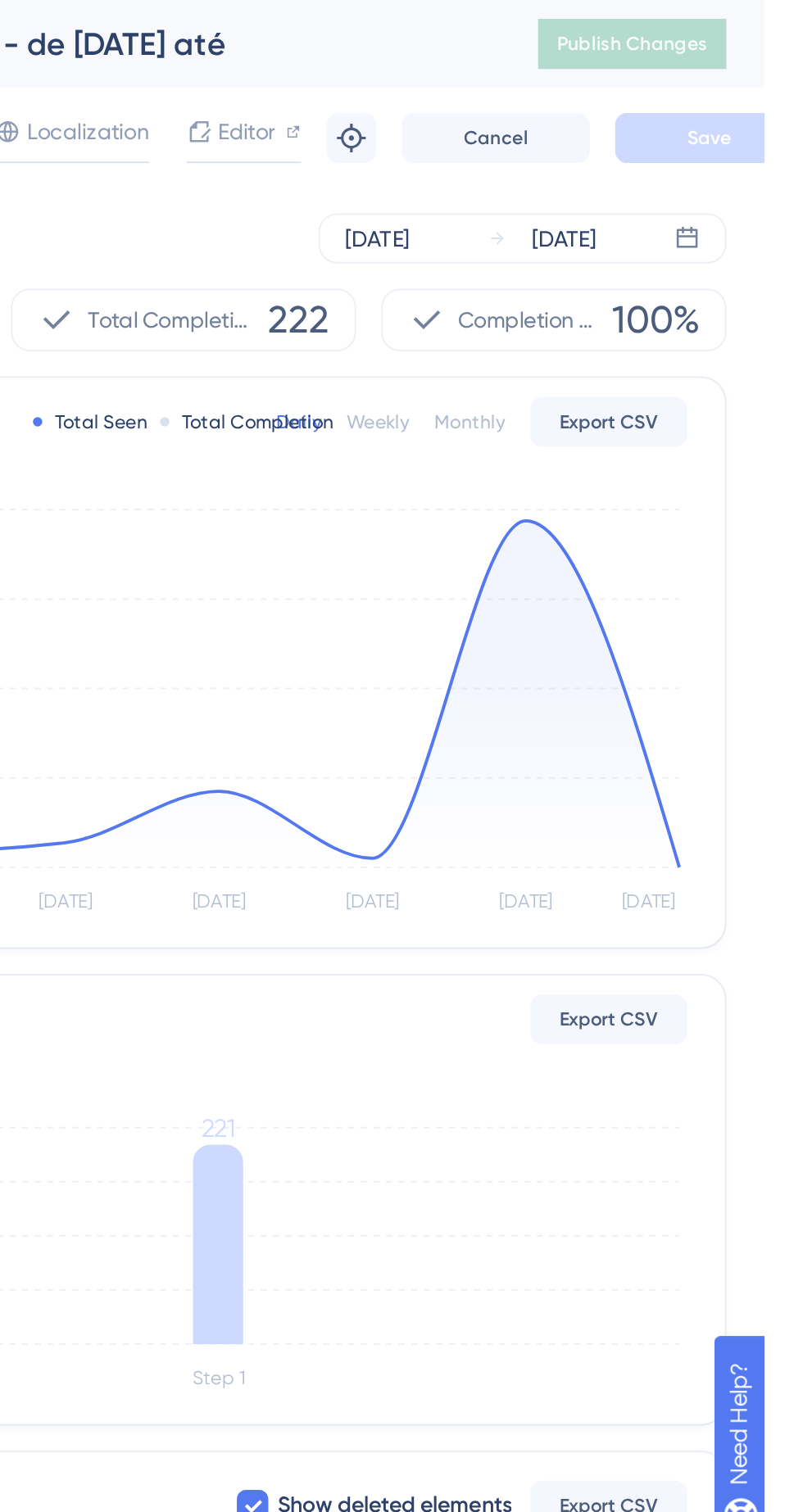
click at [756, 449] on icon at bounding box center [517, 362] width 480 height 181
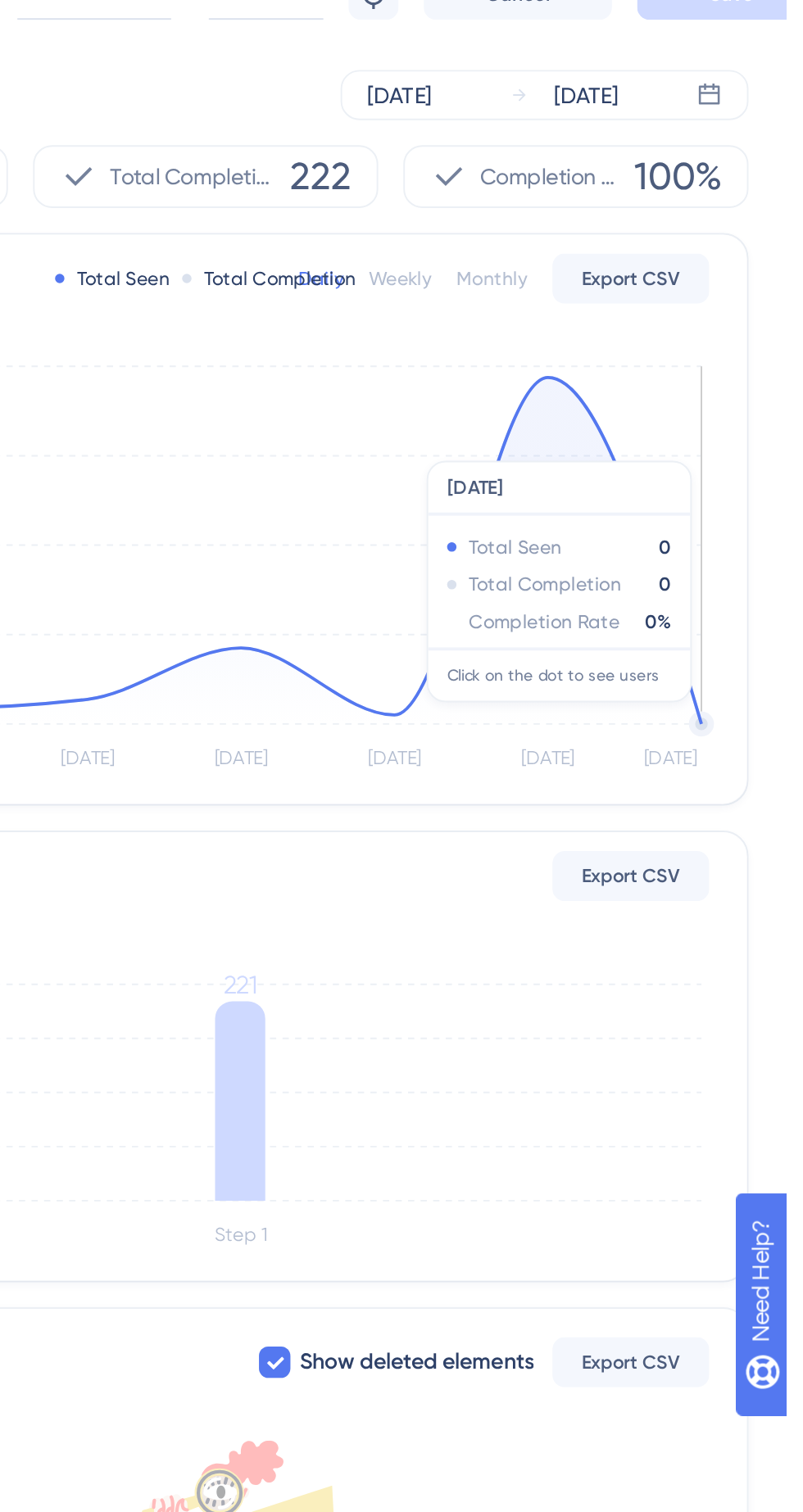
click at [672, 282] on icon at bounding box center [517, 362] width 480 height 181
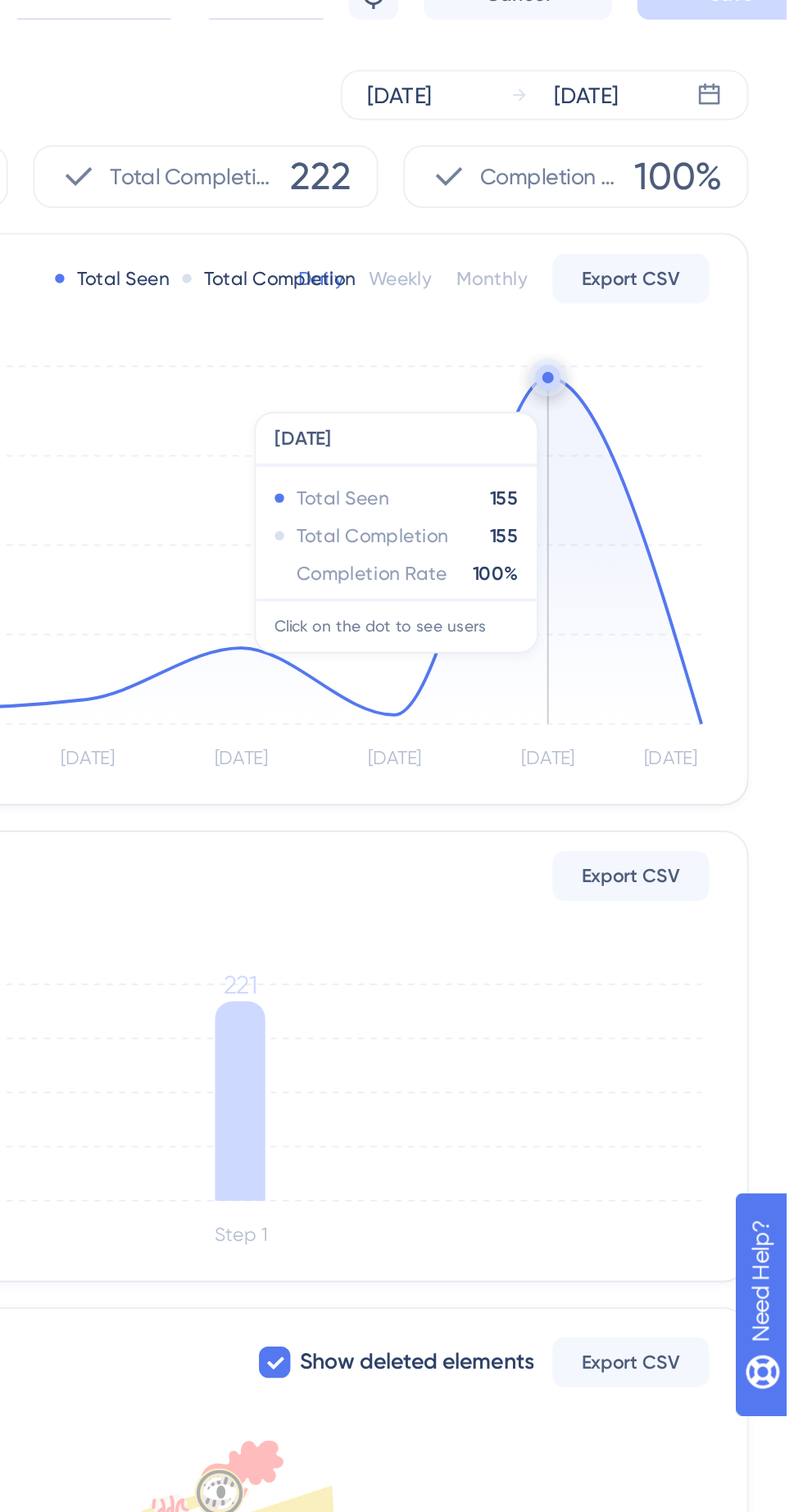
click at [762, 450] on div "Status: Active Total Seen Total Completion Daily Weekly Monthly Export CSV Sep …" at bounding box center [499, 346] width 565 height 297
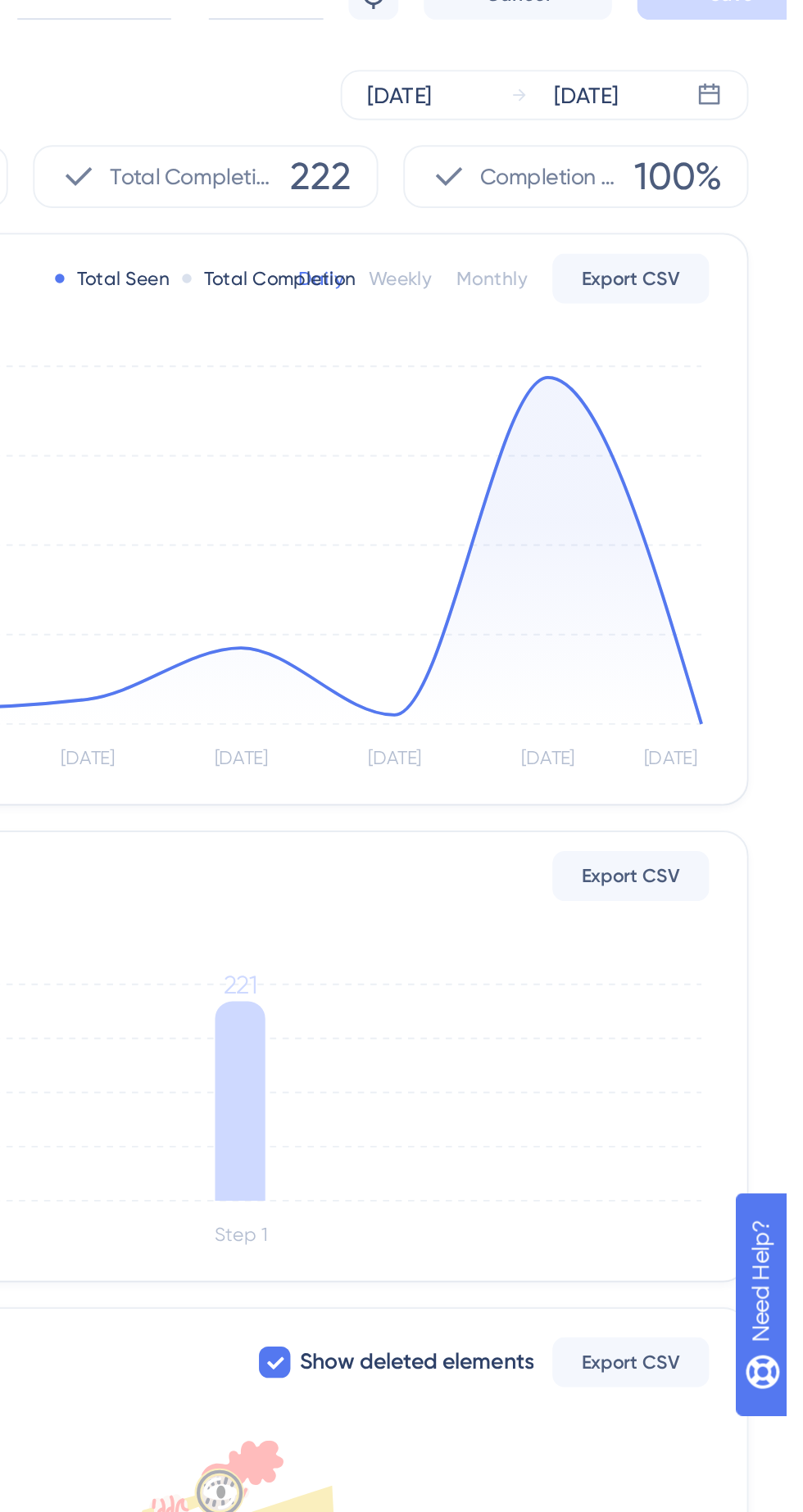
click at [757, 445] on icon "Sep 17 Sep 18 Sep 19 Sep 20 Sep 21 Sep 22 Sep 23 0 40 80 120 160" at bounding box center [500, 372] width 525 height 219
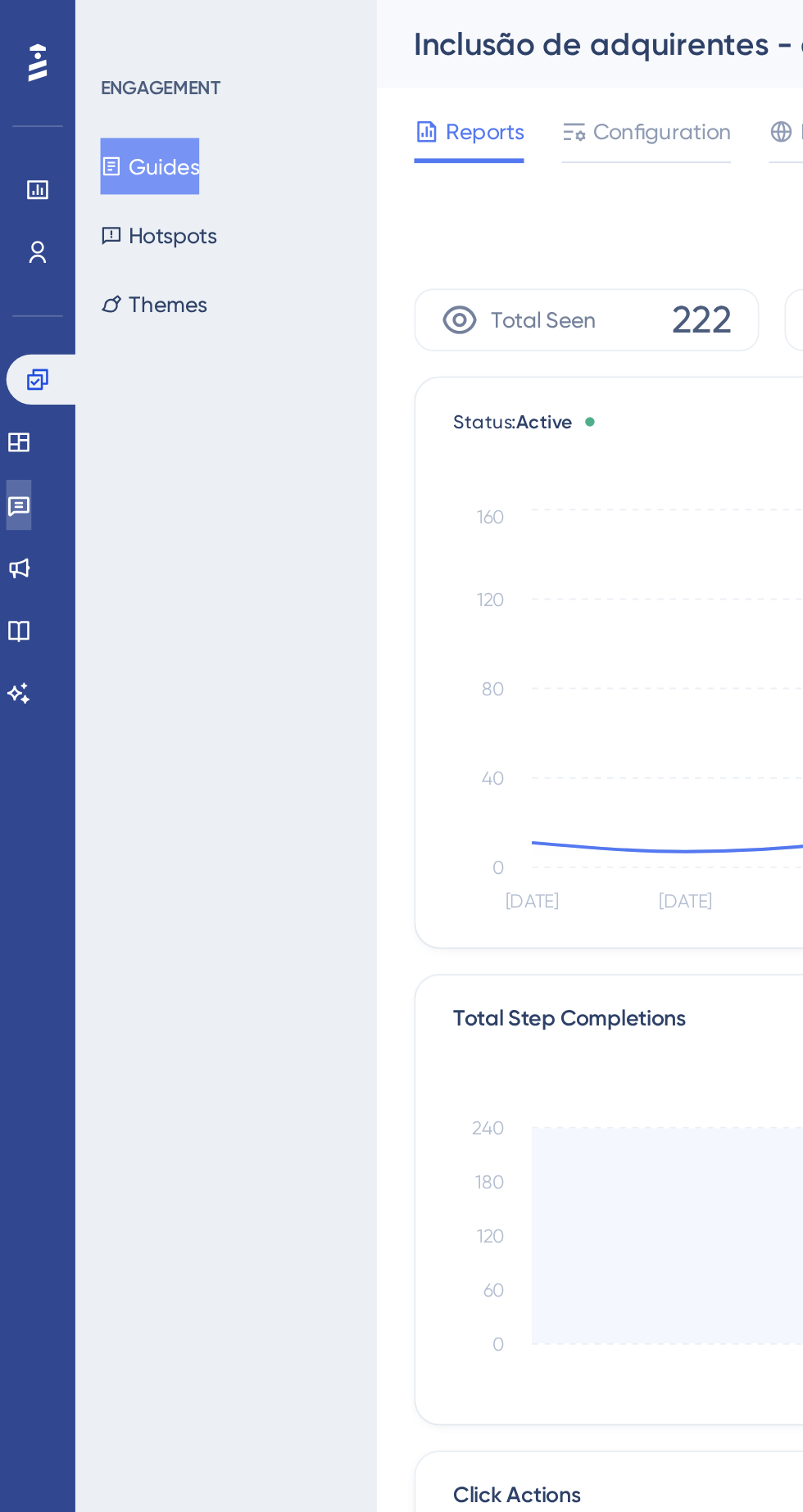
click at [16, 260] on icon at bounding box center [9, 266] width 11 height 11
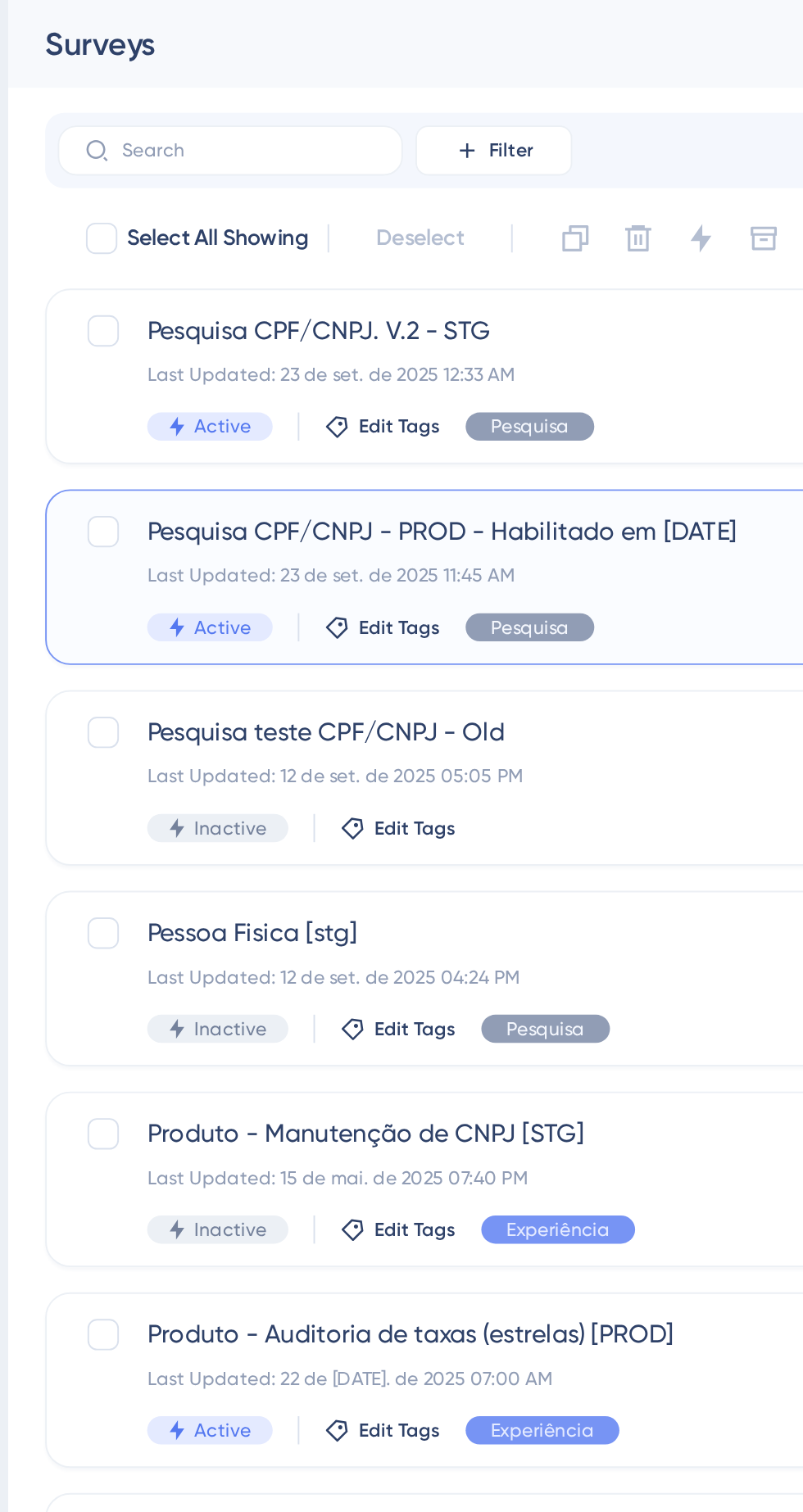
click at [394, 282] on span "Pesquisa CPF/CNPJ - PROD - Habilitado em [DATE]" at bounding box center [433, 277] width 329 height 19
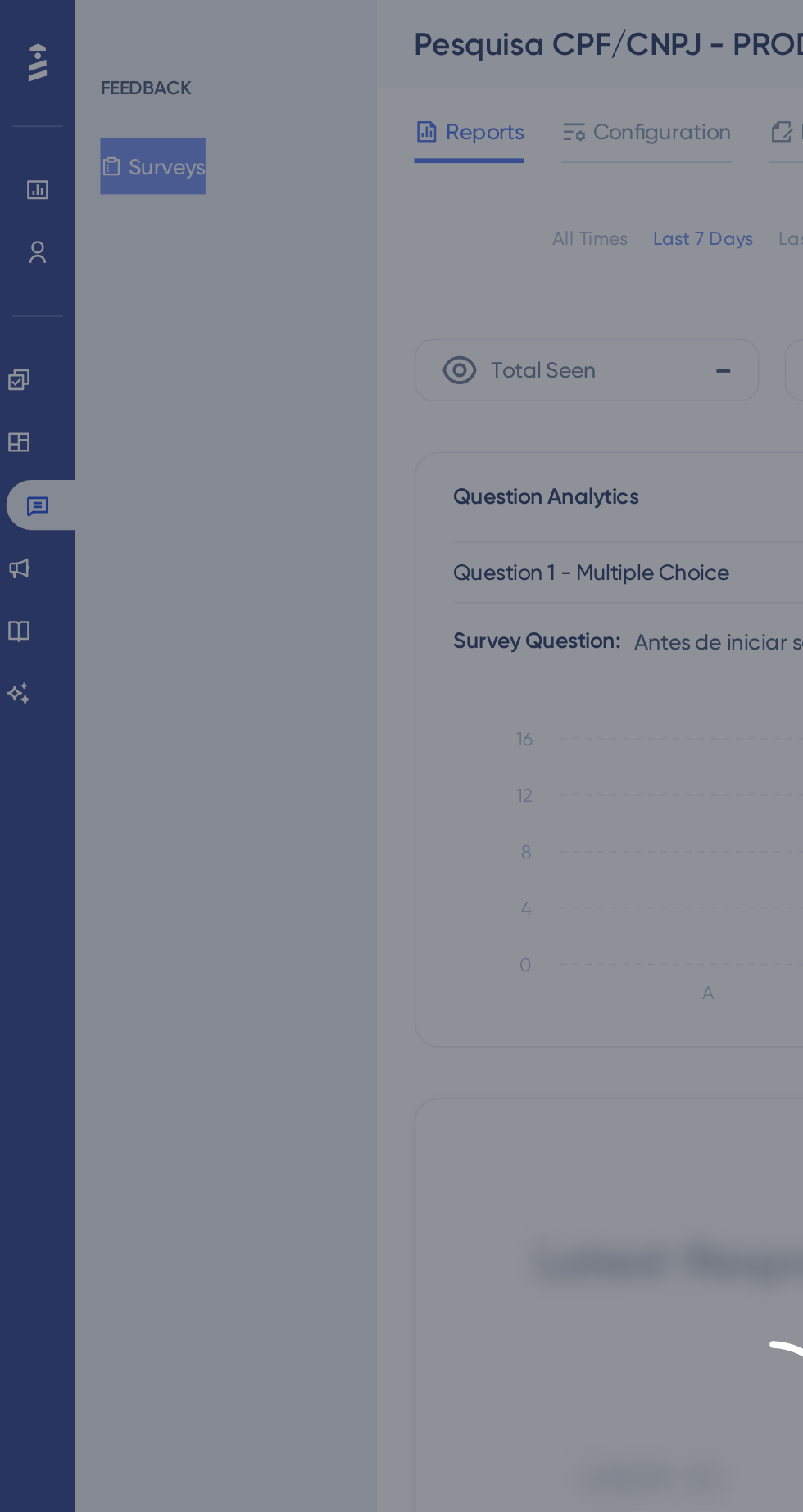
click at [22, 146] on div "Engagement Widgets Feedback Product Updates Knowledge Base AI Assistant" at bounding box center [20, 260] width 33 height 230
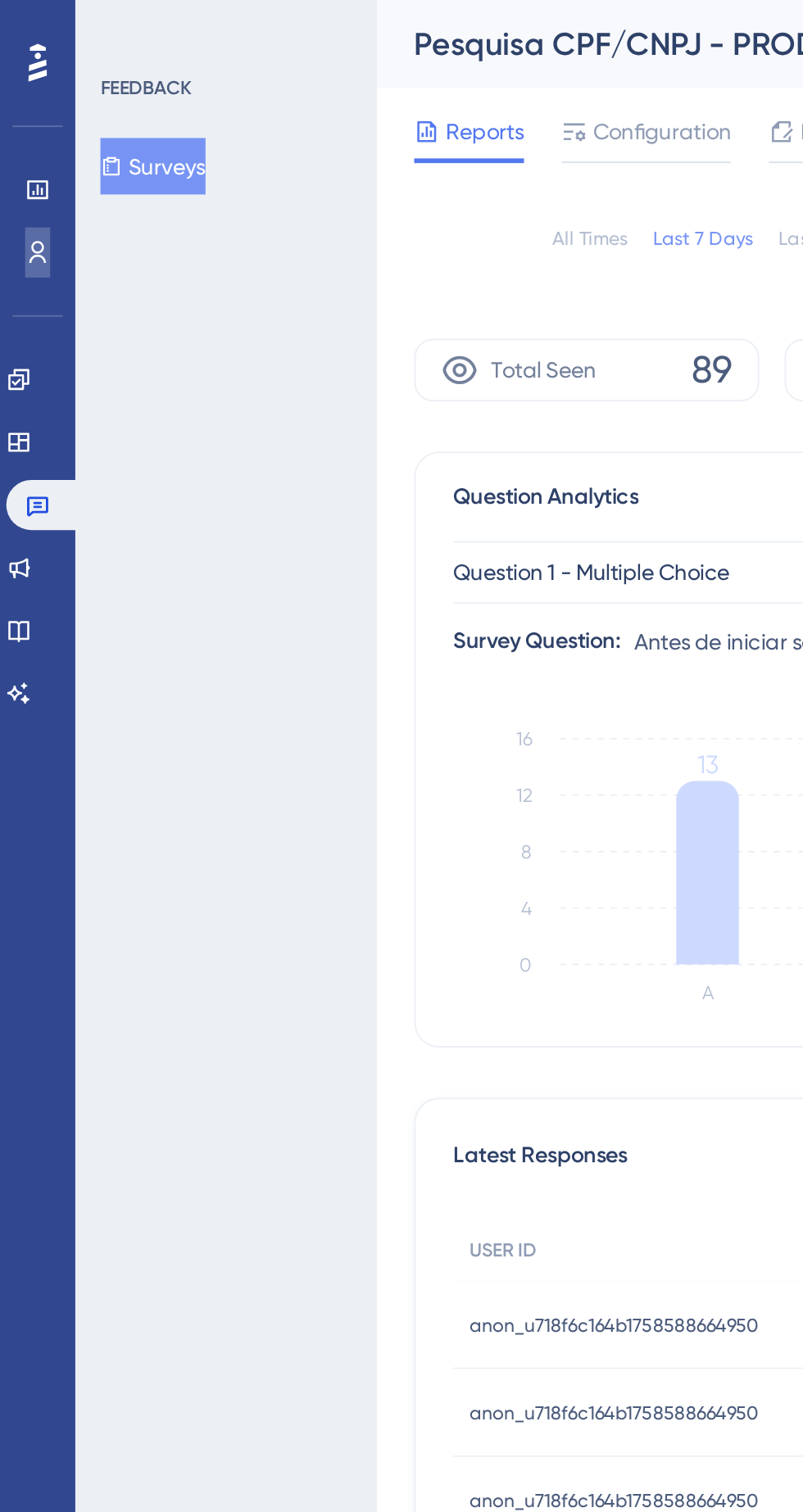
click at [25, 136] on icon at bounding box center [19, 132] width 13 height 13
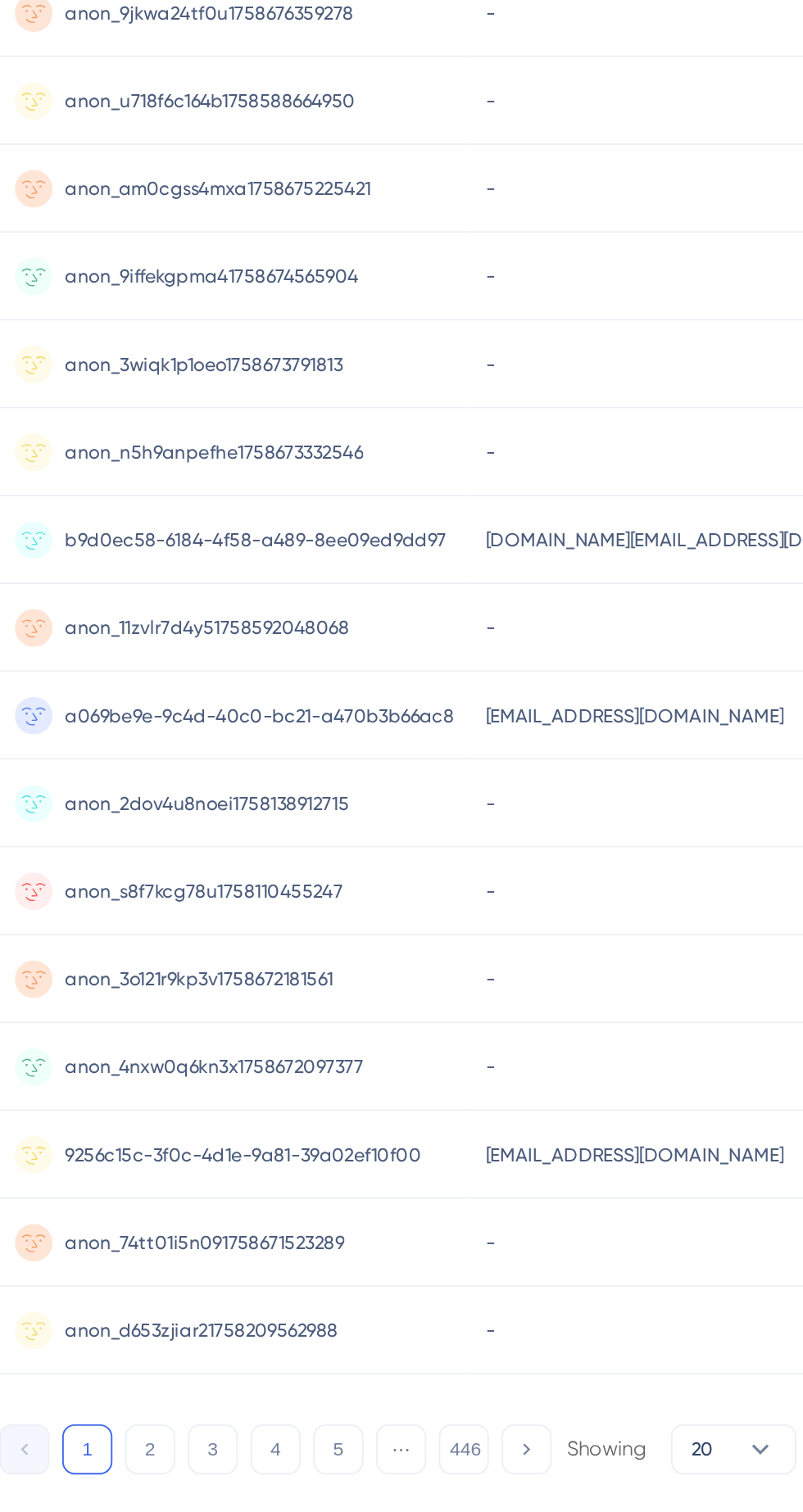
click at [372, 749] on span "b9d0ec58-6184-4f58-a489-8ee09ed9dd97" at bounding box center [371, 750] width 199 height 13
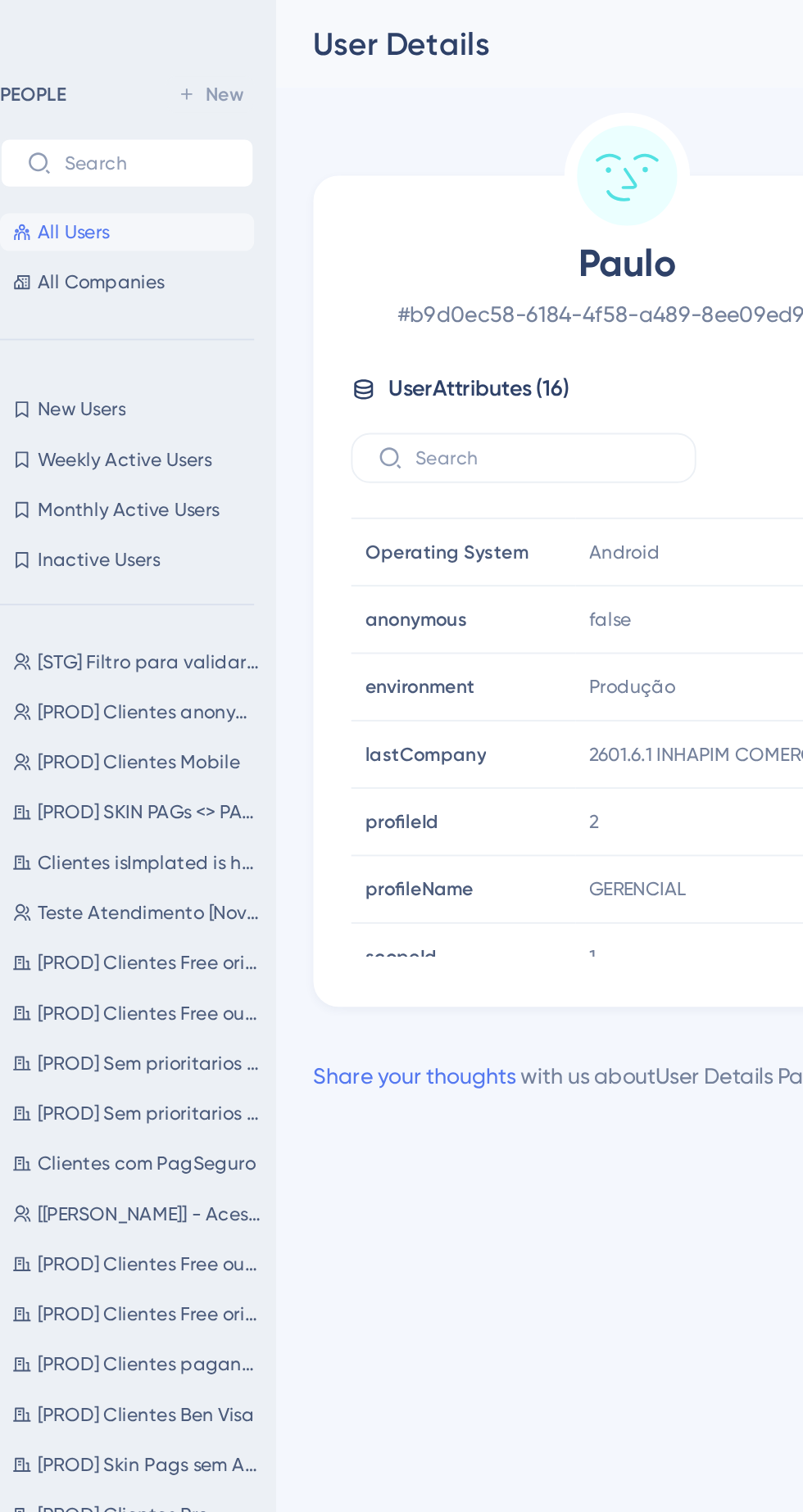
scroll to position [319, 0]
